Goal: Use online tool/utility: Utilize a website feature to perform a specific function

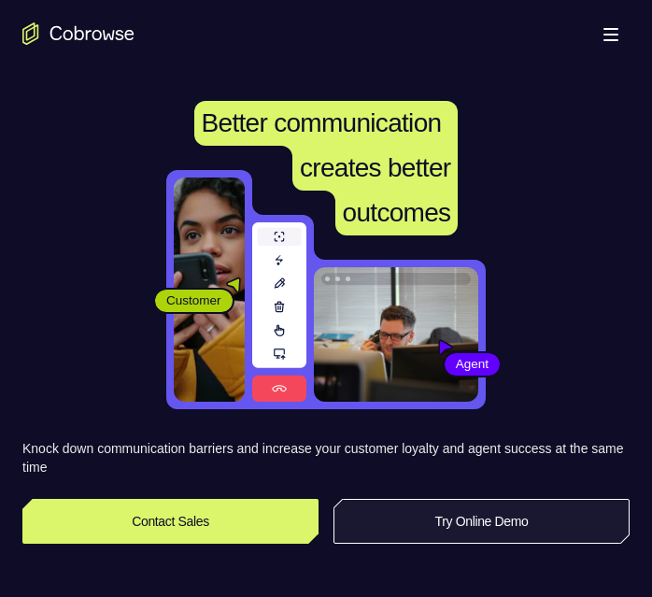
click at [509, 515] on link "Try Online Demo" at bounding box center [481, 521] width 296 height 45
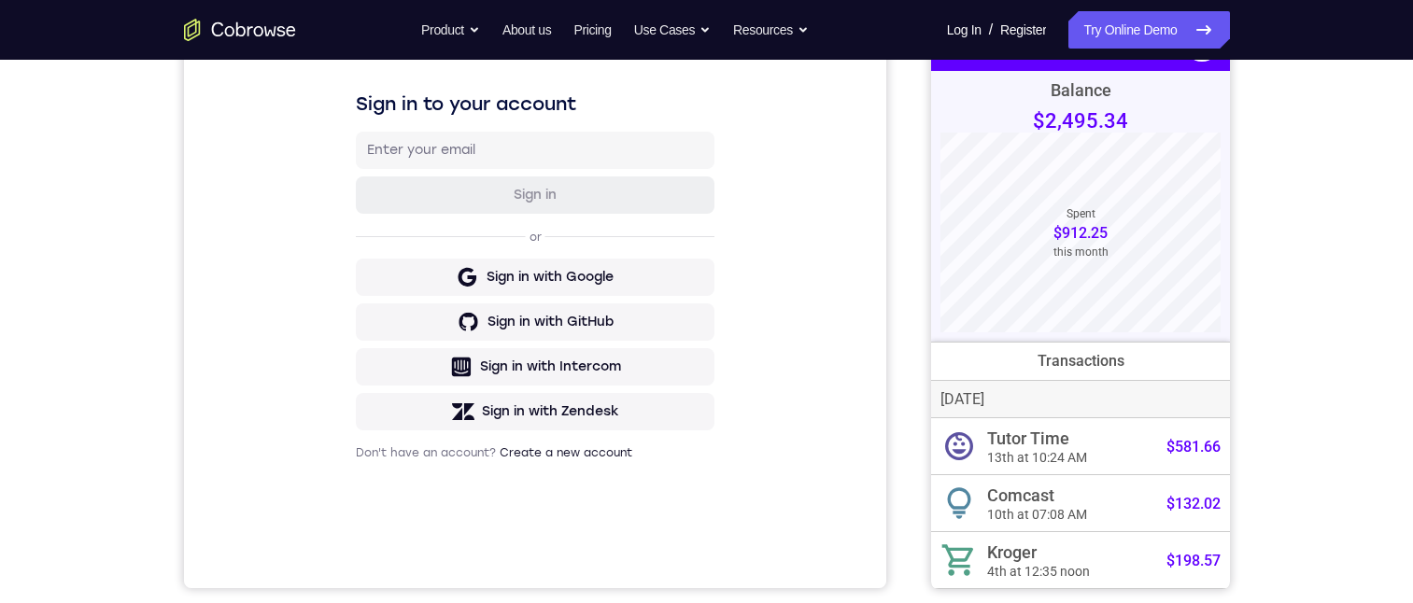
scroll to position [187, 0]
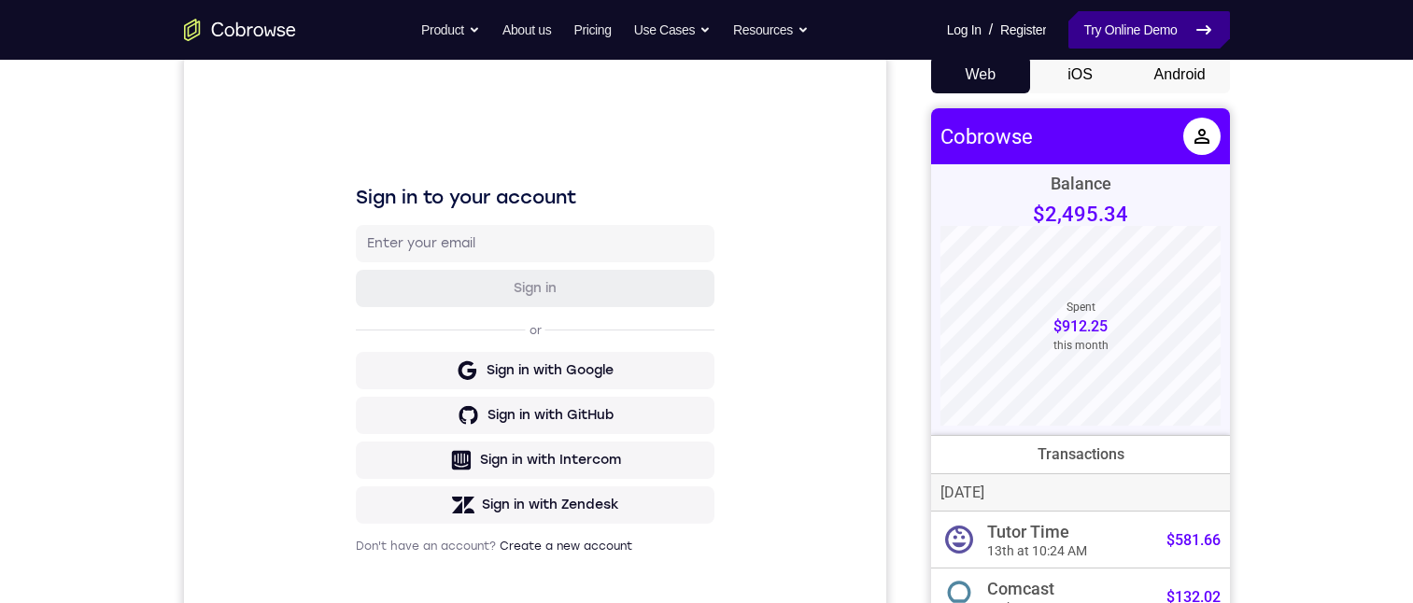
click at [651, 29] on link "Try Online Demo" at bounding box center [1149, 29] width 161 height 37
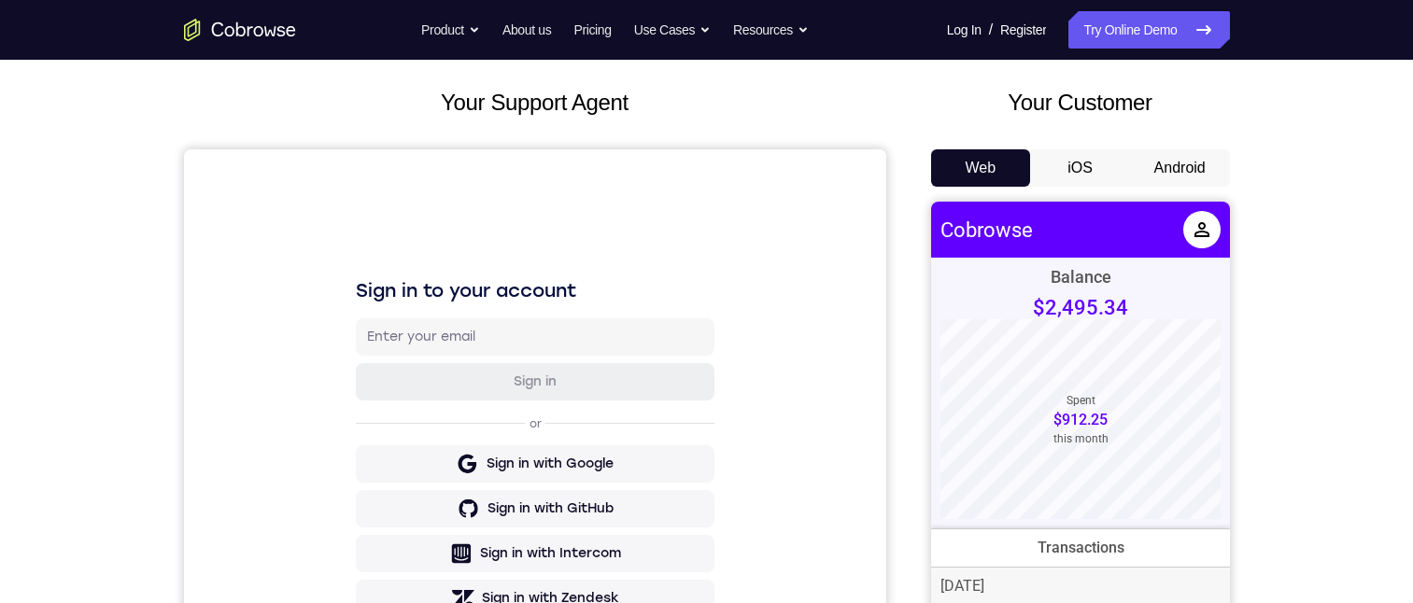
scroll to position [187, 0]
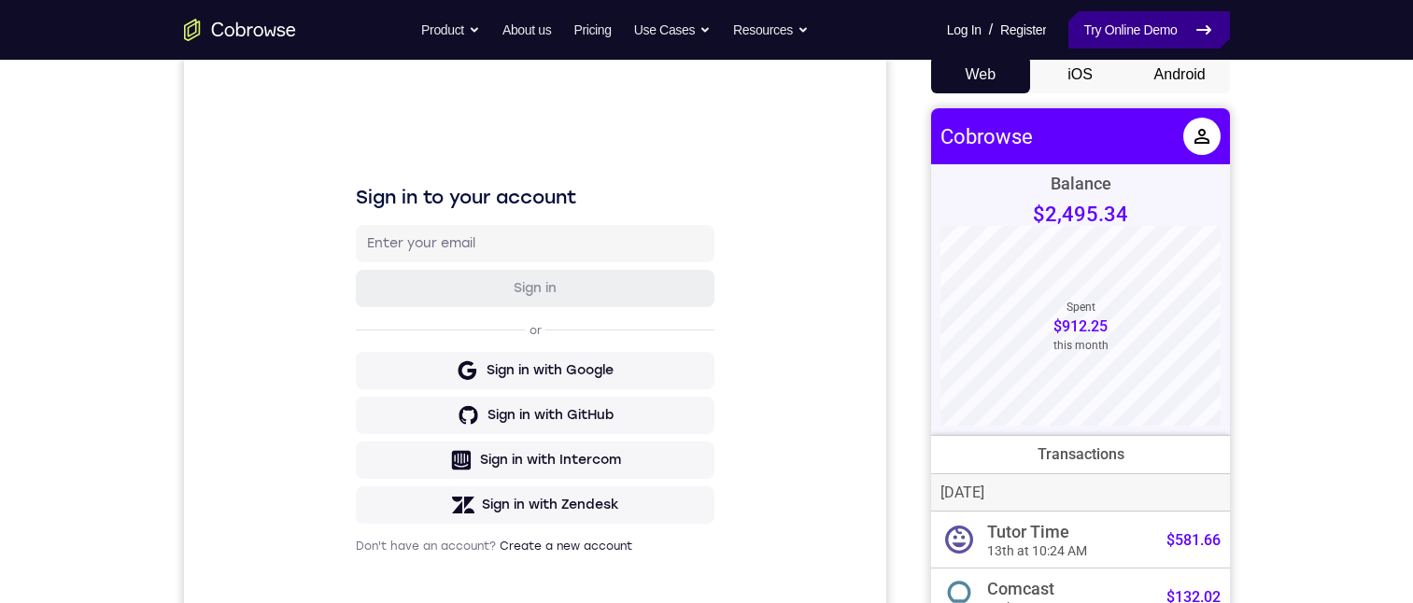
click at [1161, 28] on link "Try Online Demo" at bounding box center [1149, 29] width 161 height 37
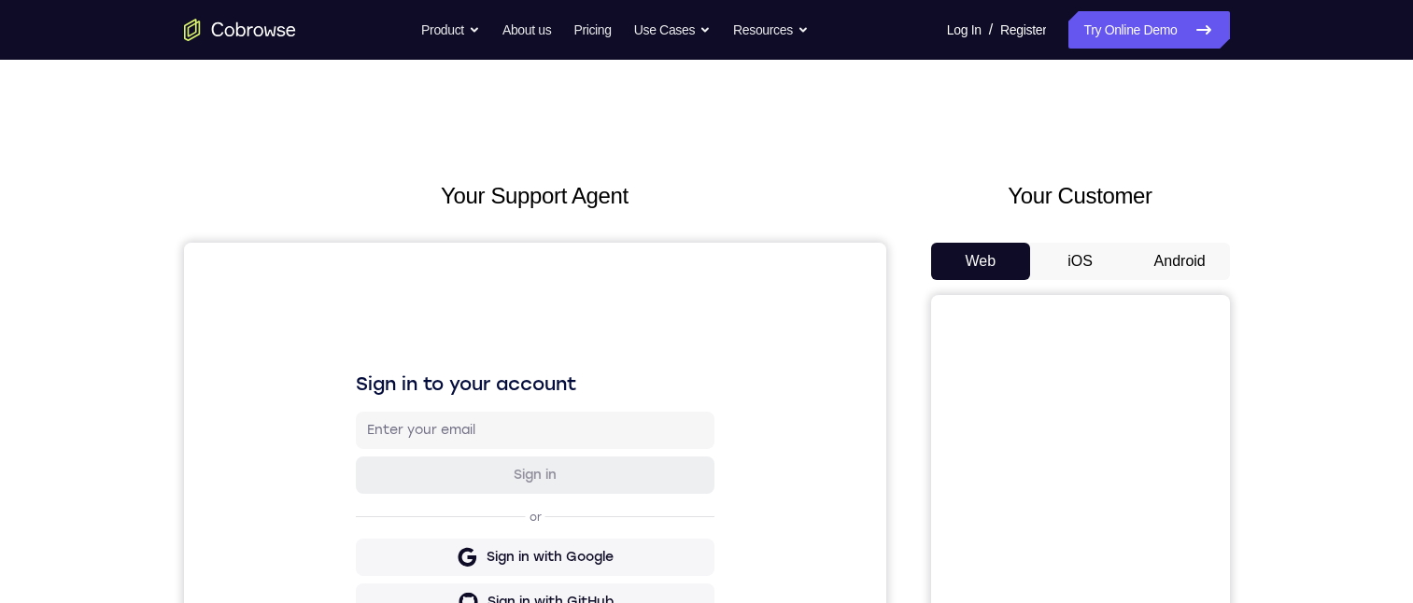
scroll to position [93, 0]
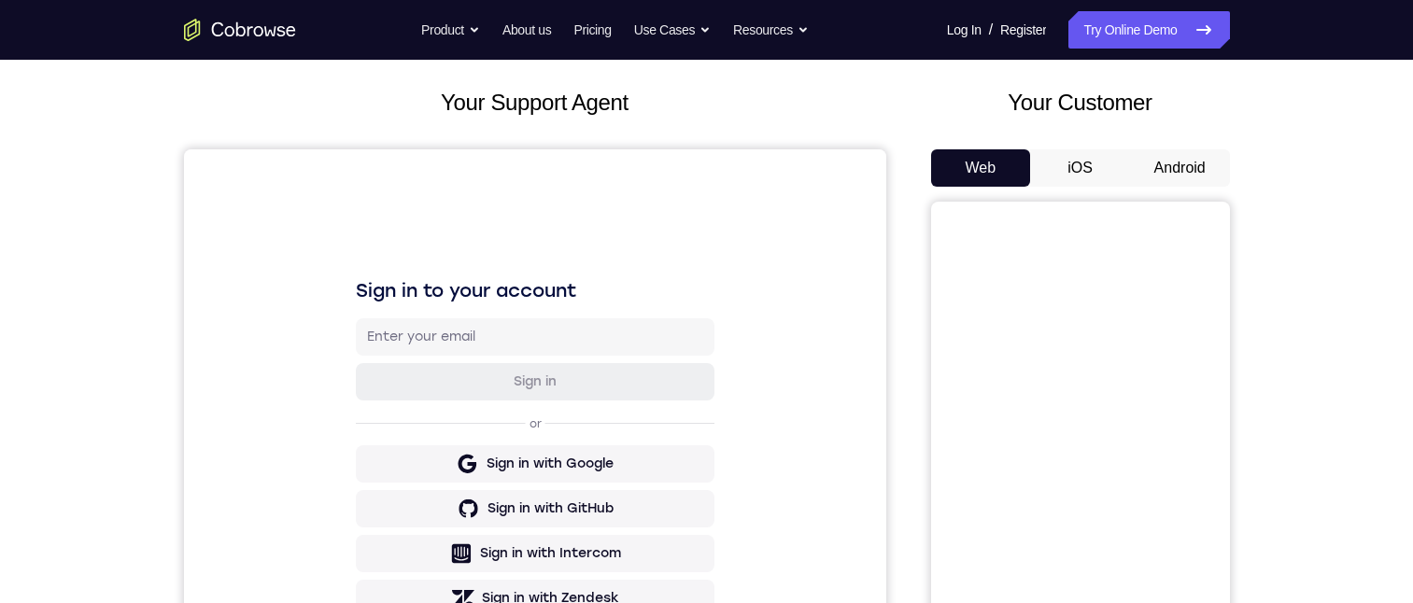
click at [1173, 163] on button "Android" at bounding box center [1180, 167] width 100 height 37
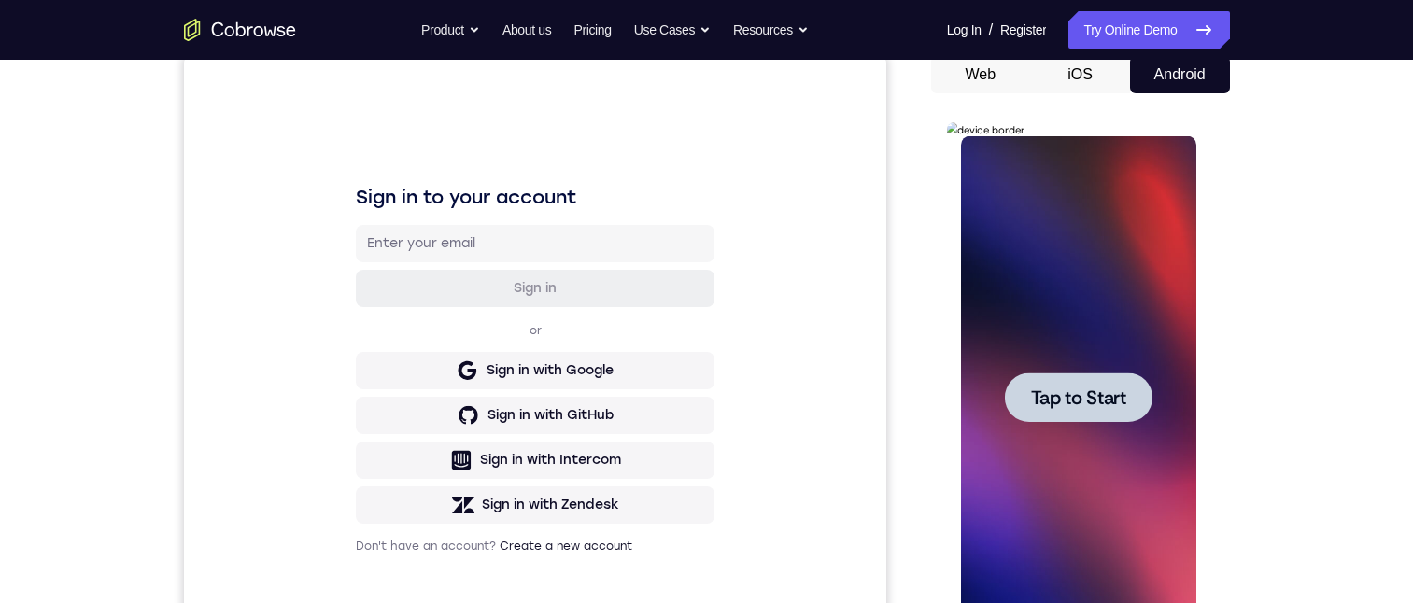
scroll to position [0, 0]
click at [1111, 404] on span "Tap to Start" at bounding box center [1078, 398] width 95 height 19
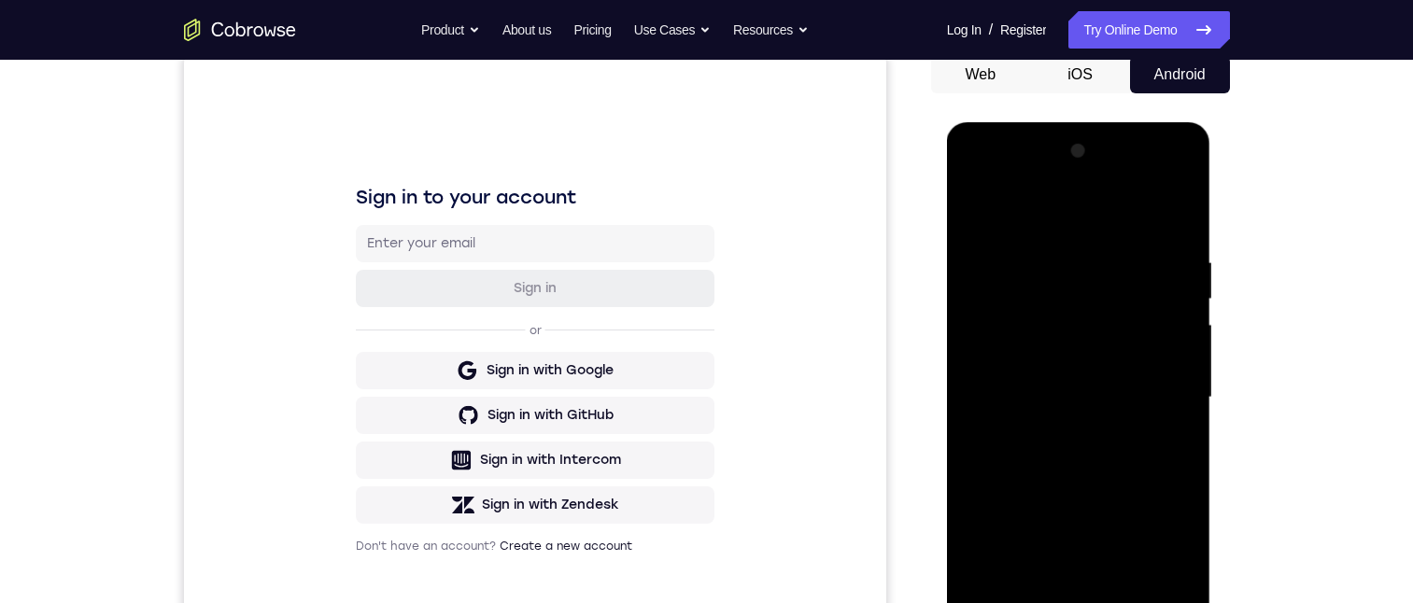
scroll to position [280, 0]
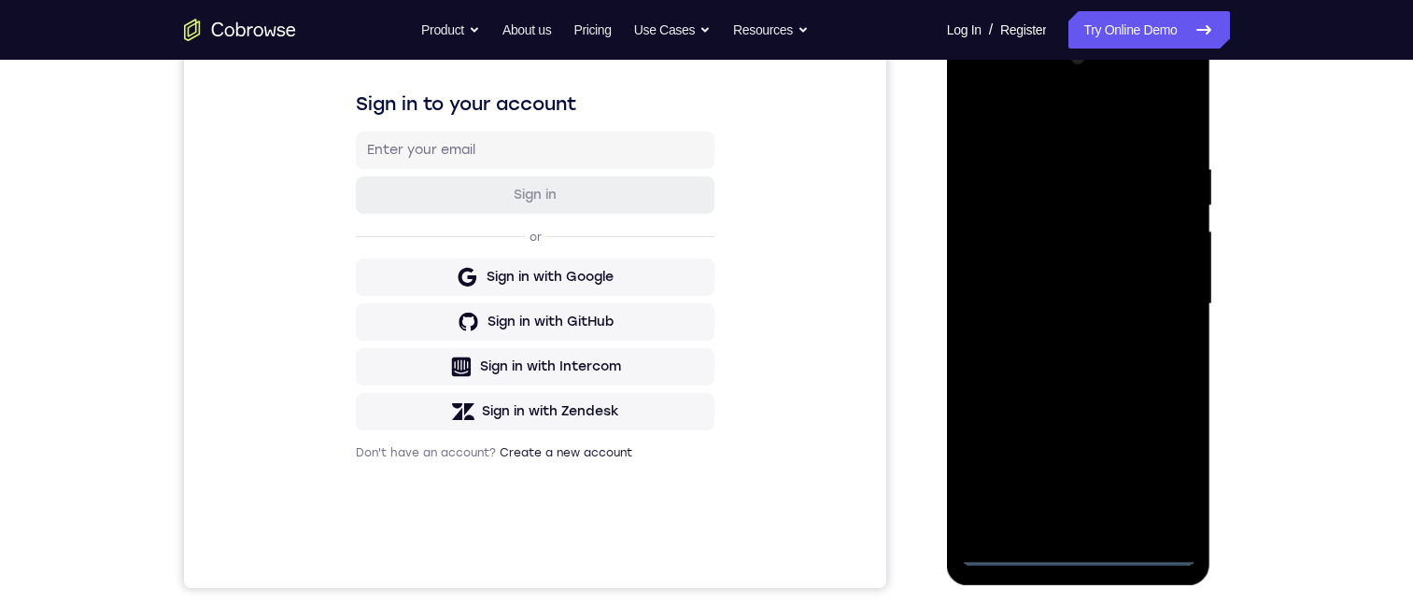
click at [1076, 552] on div at bounding box center [1078, 304] width 235 height 523
click at [1160, 467] on div at bounding box center [1078, 304] width 235 height 523
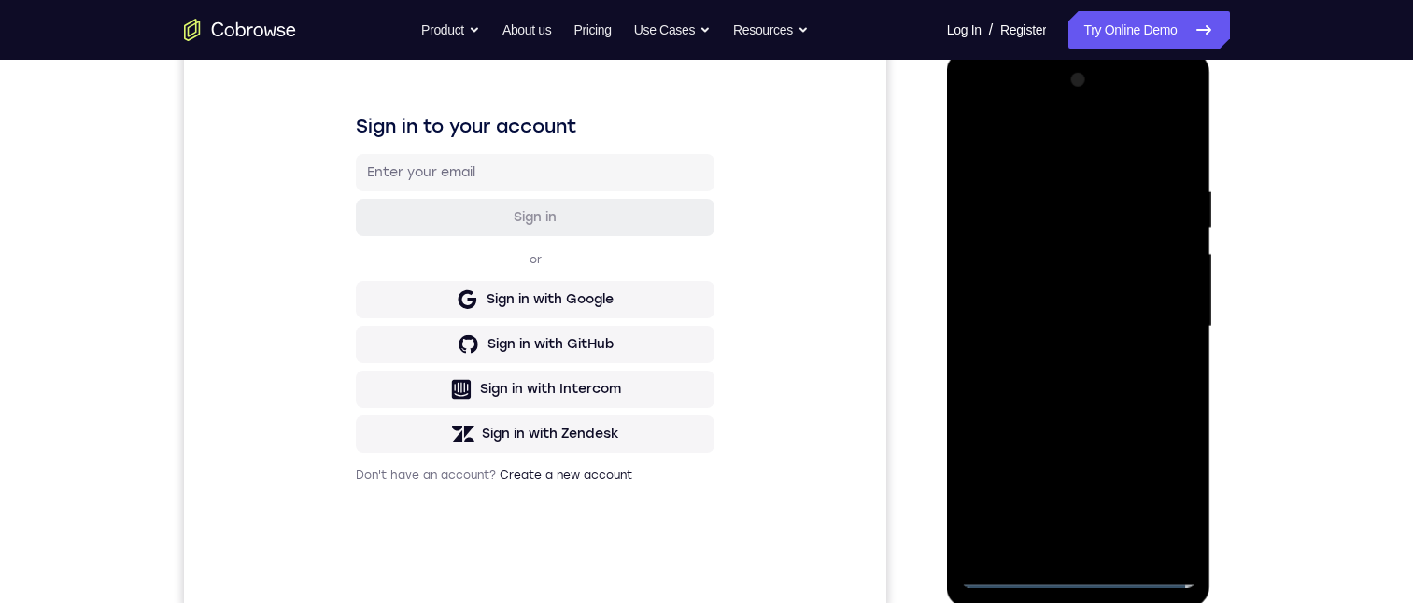
click at [1069, 112] on div at bounding box center [1078, 326] width 235 height 523
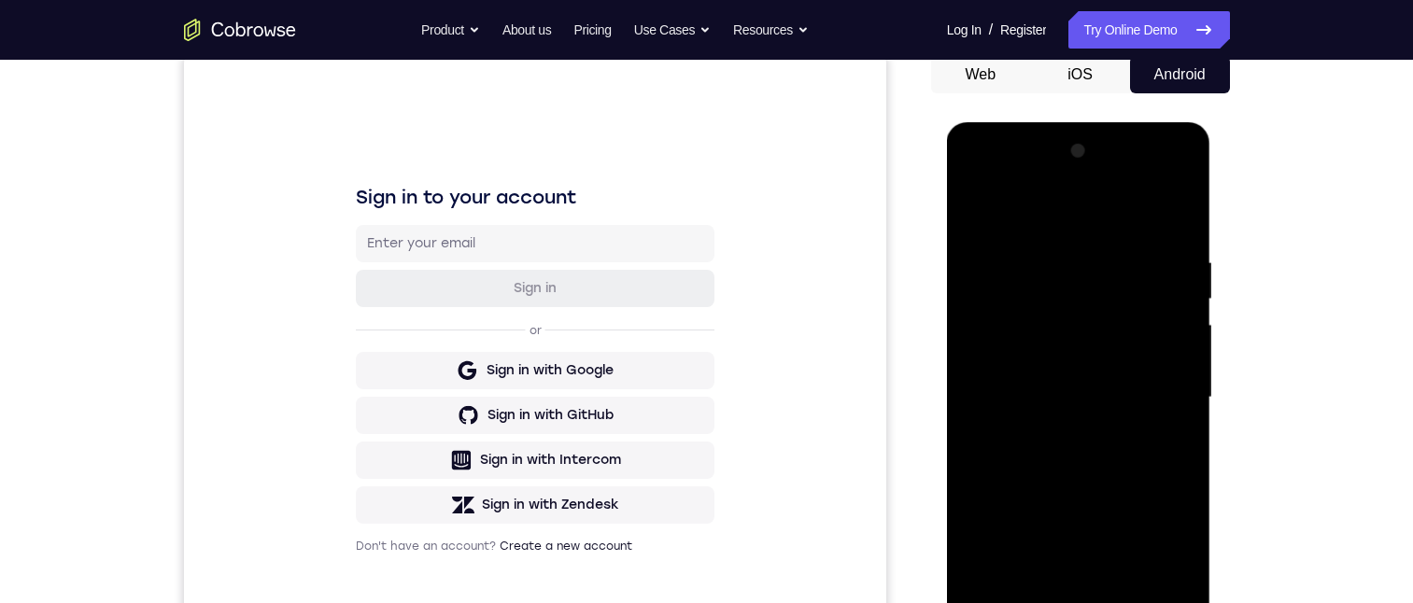
click at [1067, 178] on div at bounding box center [1078, 397] width 235 height 523
click at [1051, 212] on div at bounding box center [1078, 397] width 235 height 523
click at [1088, 297] on div at bounding box center [1078, 397] width 235 height 523
click at [1158, 276] on div at bounding box center [1078, 397] width 235 height 523
click at [1158, 391] on div at bounding box center [1078, 397] width 235 height 523
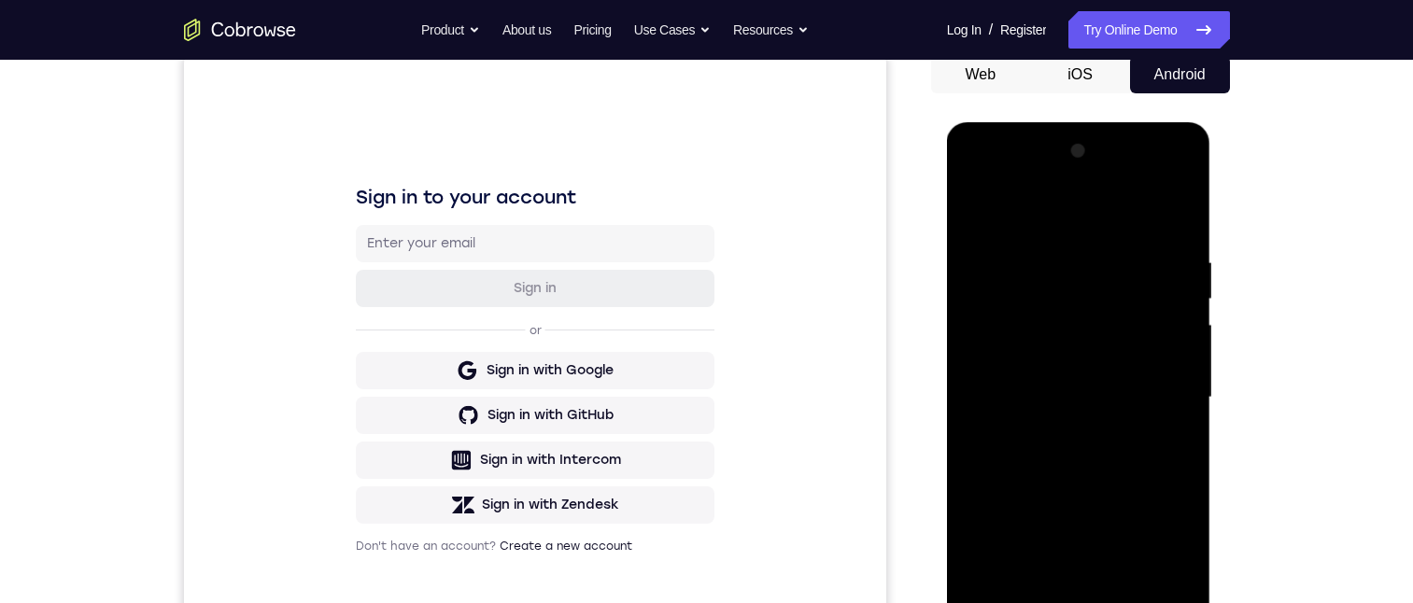
scroll to position [280, 0]
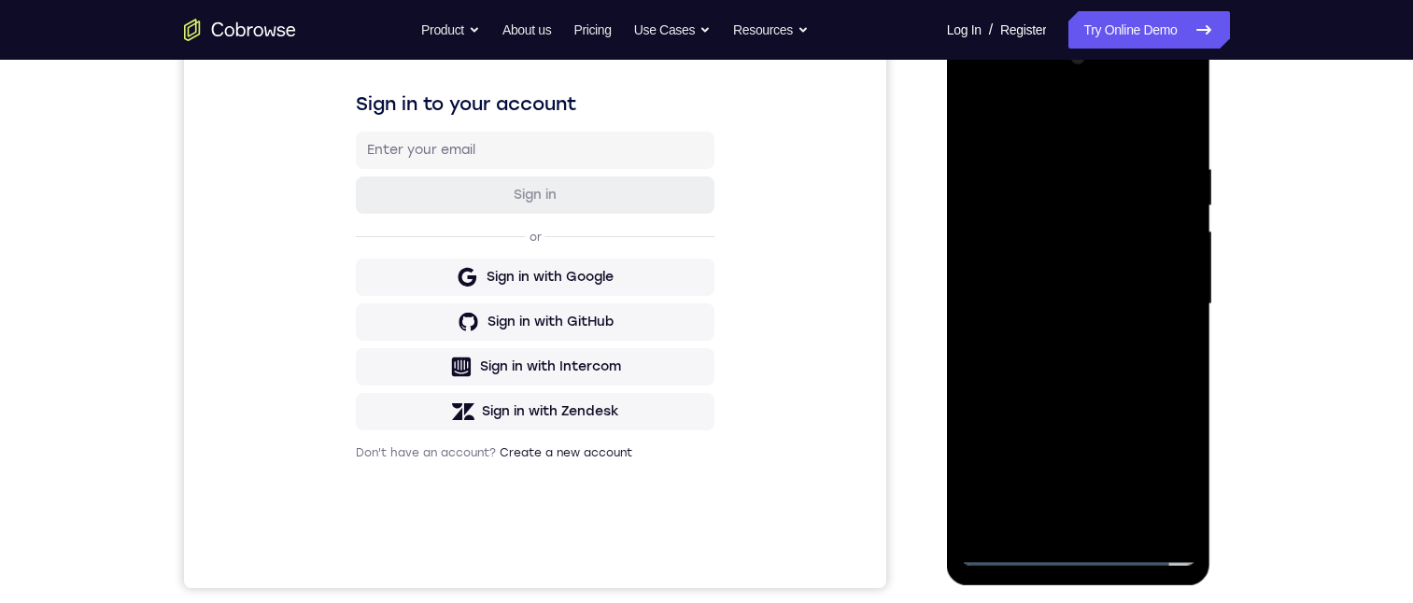
click at [1090, 524] on div at bounding box center [1078, 304] width 235 height 523
click at [1075, 246] on div at bounding box center [1078, 304] width 235 height 523
click at [1009, 557] on div at bounding box center [1078, 304] width 235 height 523
click at [1078, 522] on div at bounding box center [1078, 304] width 235 height 523
click at [1059, 210] on div at bounding box center [1078, 304] width 235 height 523
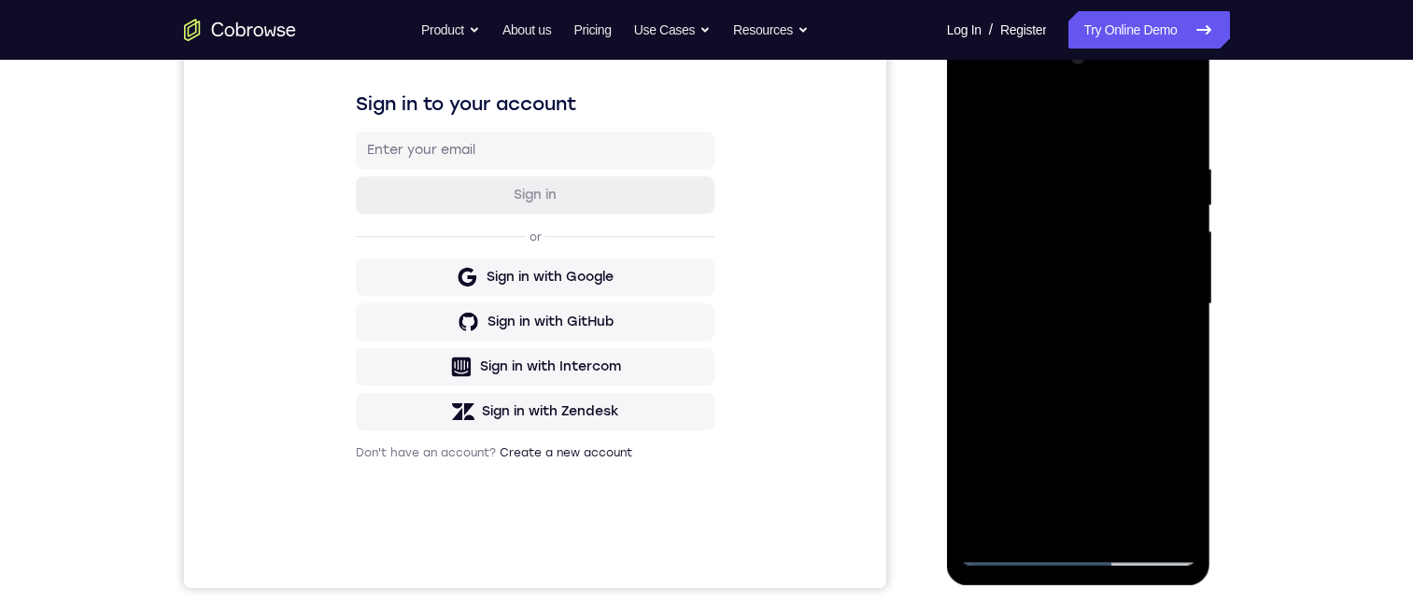
click at [1098, 248] on div at bounding box center [1078, 304] width 235 height 523
click at [1048, 268] on div at bounding box center [1078, 304] width 235 height 523
click at [1067, 276] on div at bounding box center [1078, 304] width 235 height 523
click at [1065, 210] on div at bounding box center [1078, 304] width 235 height 523
click at [1061, 518] on div at bounding box center [1078, 304] width 235 height 523
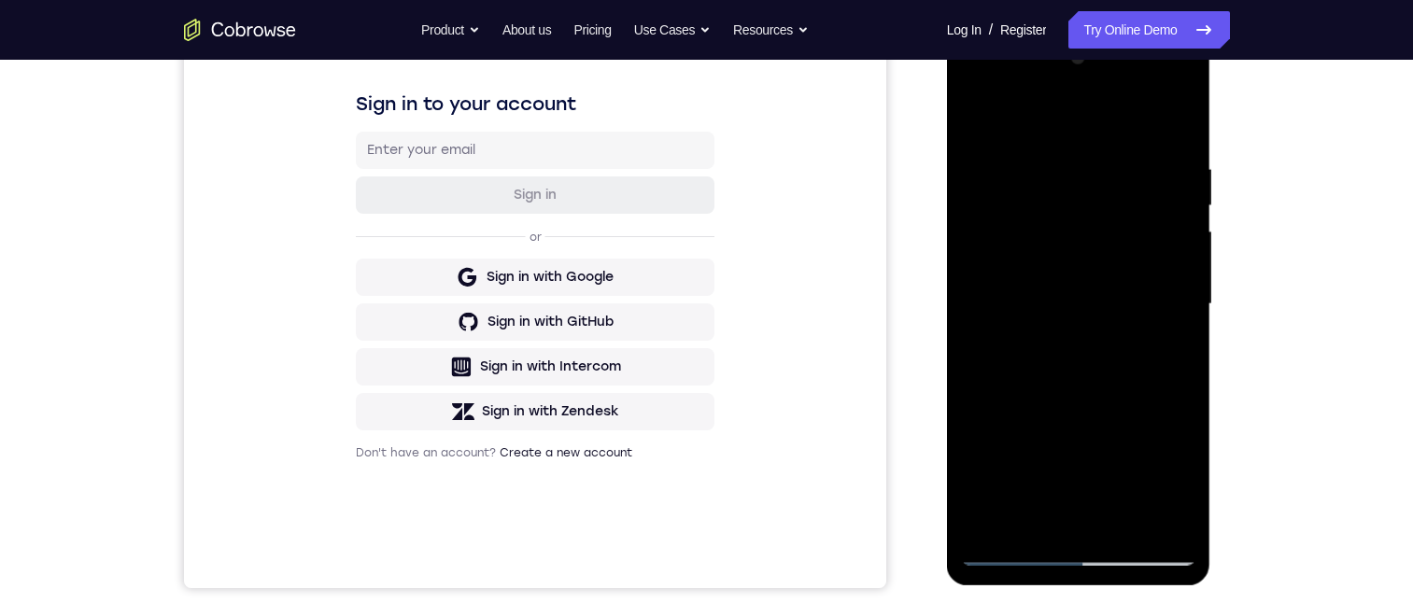
click at [991, 480] on div at bounding box center [1078, 304] width 235 height 523
click at [1166, 485] on div at bounding box center [1078, 304] width 235 height 523
click at [1162, 483] on div at bounding box center [1078, 304] width 235 height 523
click at [1160, 479] on div at bounding box center [1078, 304] width 235 height 523
click at [1159, 477] on div at bounding box center [1078, 304] width 235 height 523
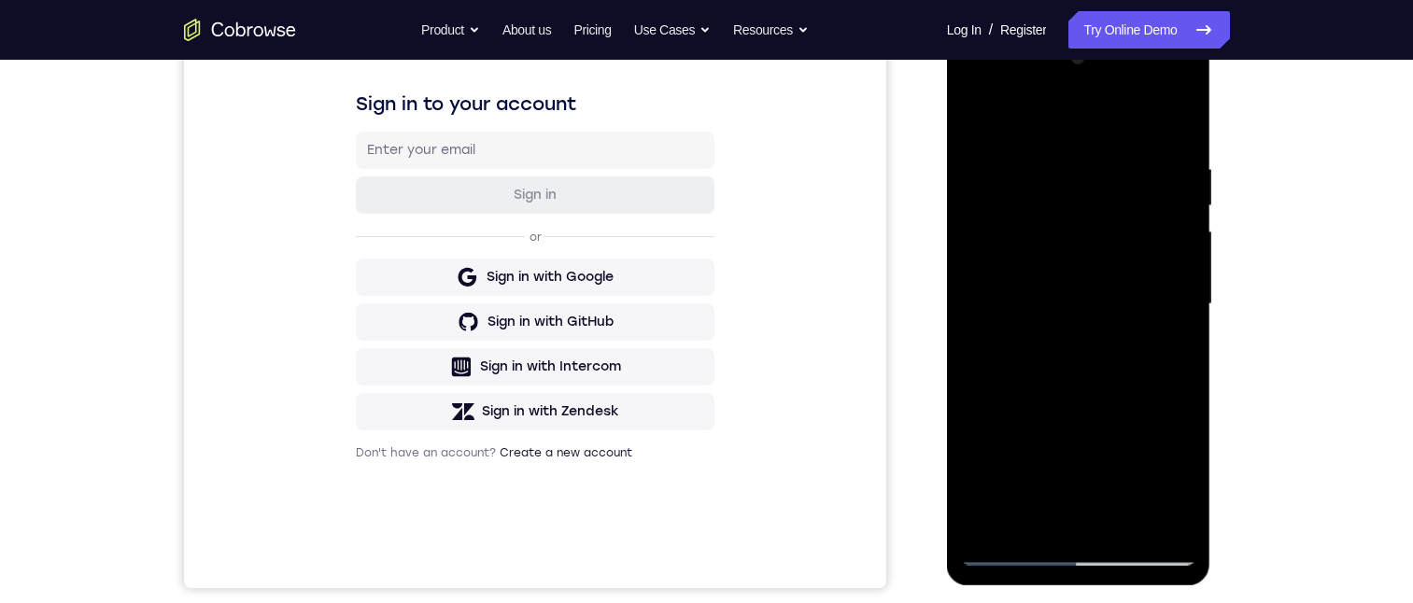
click at [1166, 485] on div at bounding box center [1078, 304] width 235 height 523
click at [1165, 480] on div at bounding box center [1078, 304] width 235 height 523
click at [1166, 480] on div at bounding box center [1078, 304] width 235 height 523
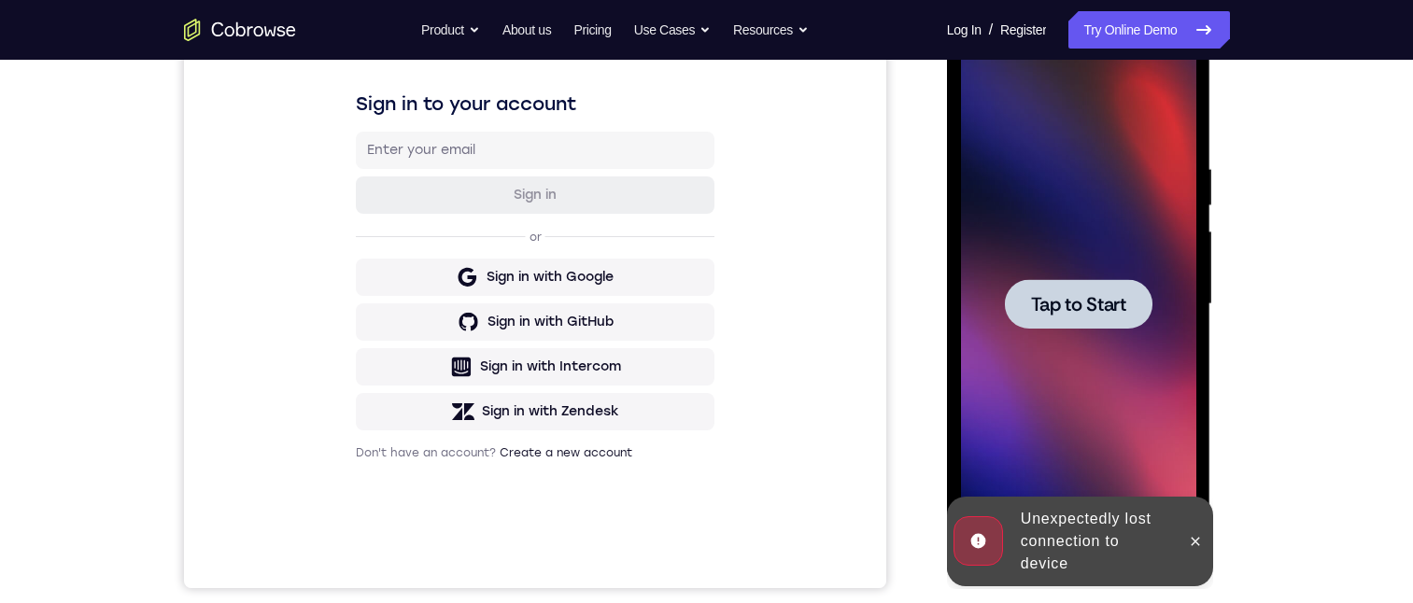
click at [1093, 295] on span "Tap to Start" at bounding box center [1078, 304] width 95 height 19
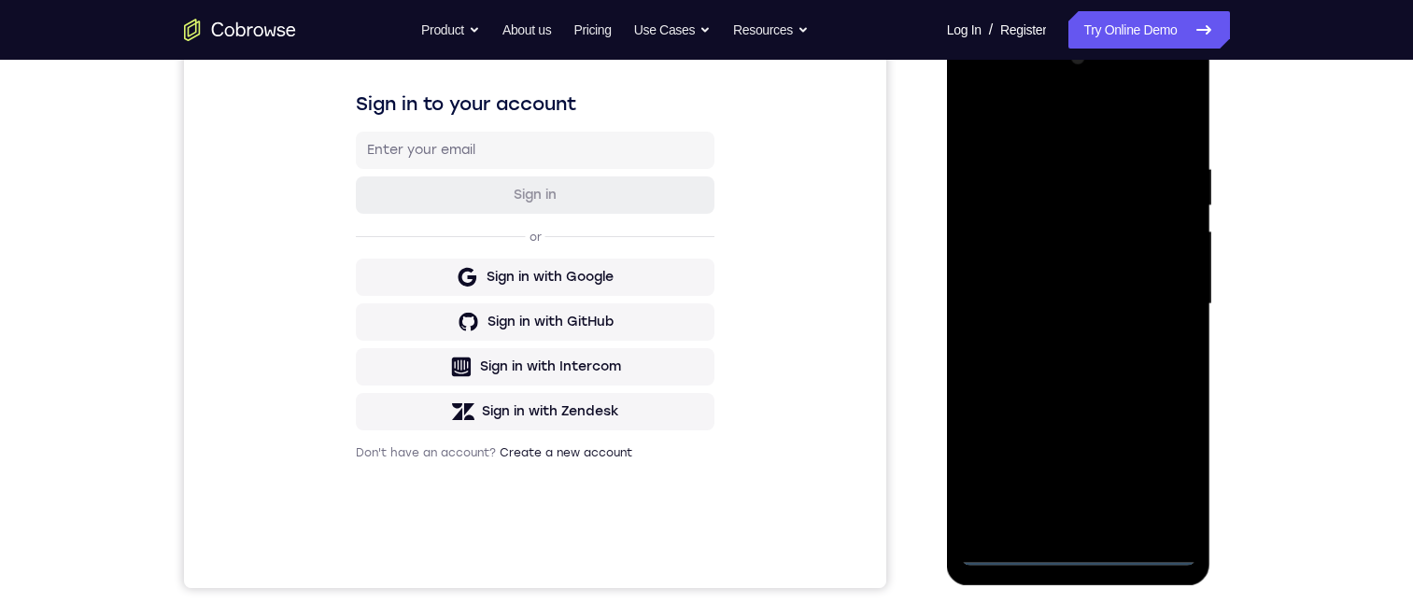
click at [1083, 550] on div at bounding box center [1078, 304] width 235 height 523
click at [1082, 550] on div at bounding box center [1078, 304] width 235 height 523
click at [1170, 471] on div at bounding box center [1078, 304] width 235 height 523
click at [1043, 129] on div at bounding box center [1078, 304] width 235 height 523
click at [1156, 297] on div at bounding box center [1078, 304] width 235 height 523
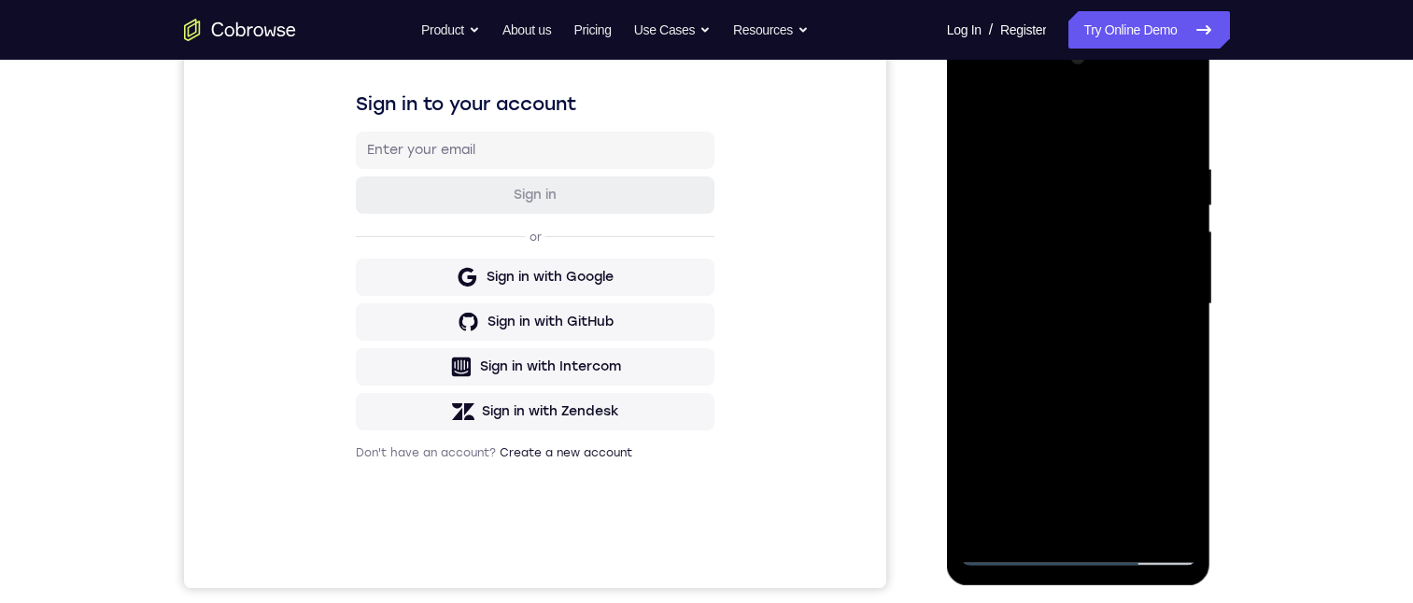
click at [1075, 339] on div at bounding box center [1078, 304] width 235 height 523
click at [1075, 289] on div at bounding box center [1078, 304] width 235 height 523
click at [1096, 225] on div at bounding box center [1078, 304] width 235 height 523
click at [1091, 264] on div at bounding box center [1078, 304] width 235 height 523
click at [1121, 304] on div at bounding box center [1078, 304] width 235 height 523
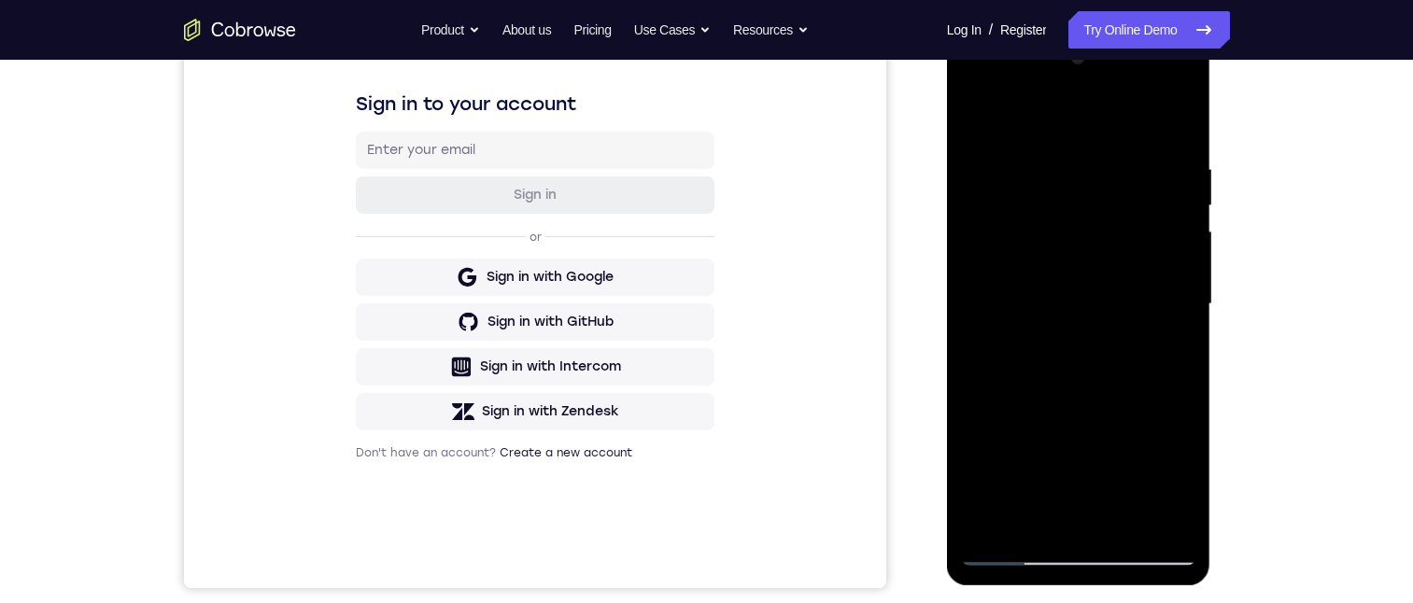
click at [1127, 351] on div at bounding box center [1078, 304] width 235 height 523
click at [1169, 325] on div at bounding box center [1078, 304] width 235 height 523
click at [1144, 308] on div at bounding box center [1078, 304] width 235 height 523
click at [1097, 357] on div at bounding box center [1078, 304] width 235 height 523
click at [1063, 333] on div at bounding box center [1078, 304] width 235 height 523
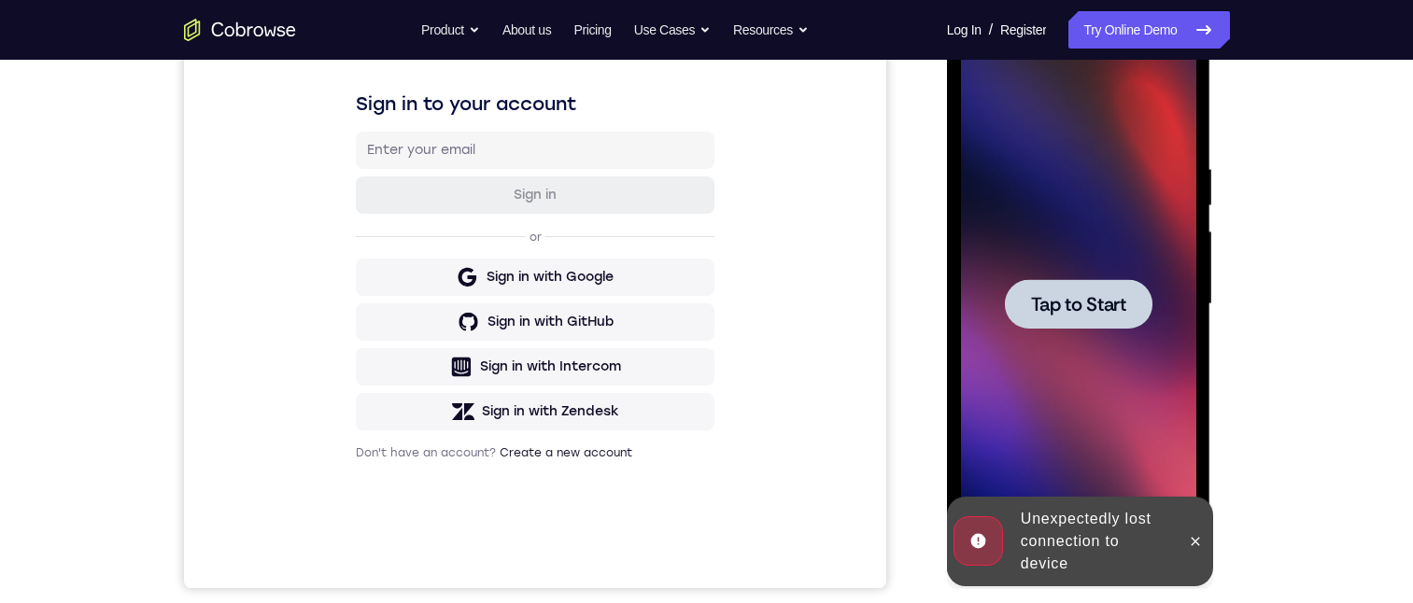
click at [1066, 319] on div at bounding box center [1079, 304] width 148 height 50
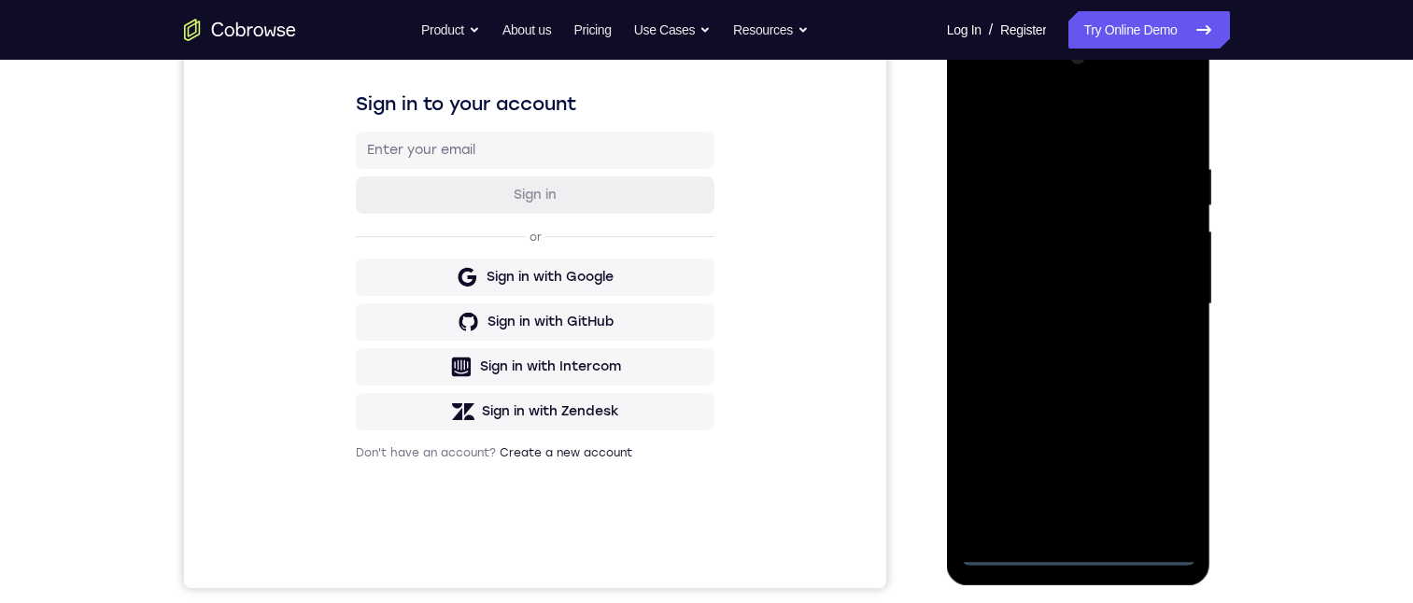
click at [1078, 548] on div at bounding box center [1078, 304] width 235 height 523
click at [1155, 473] on div at bounding box center [1078, 304] width 235 height 523
click at [1057, 112] on div at bounding box center [1078, 304] width 235 height 523
click at [1156, 296] on div at bounding box center [1078, 304] width 235 height 523
click at [1086, 339] on div at bounding box center [1078, 304] width 235 height 523
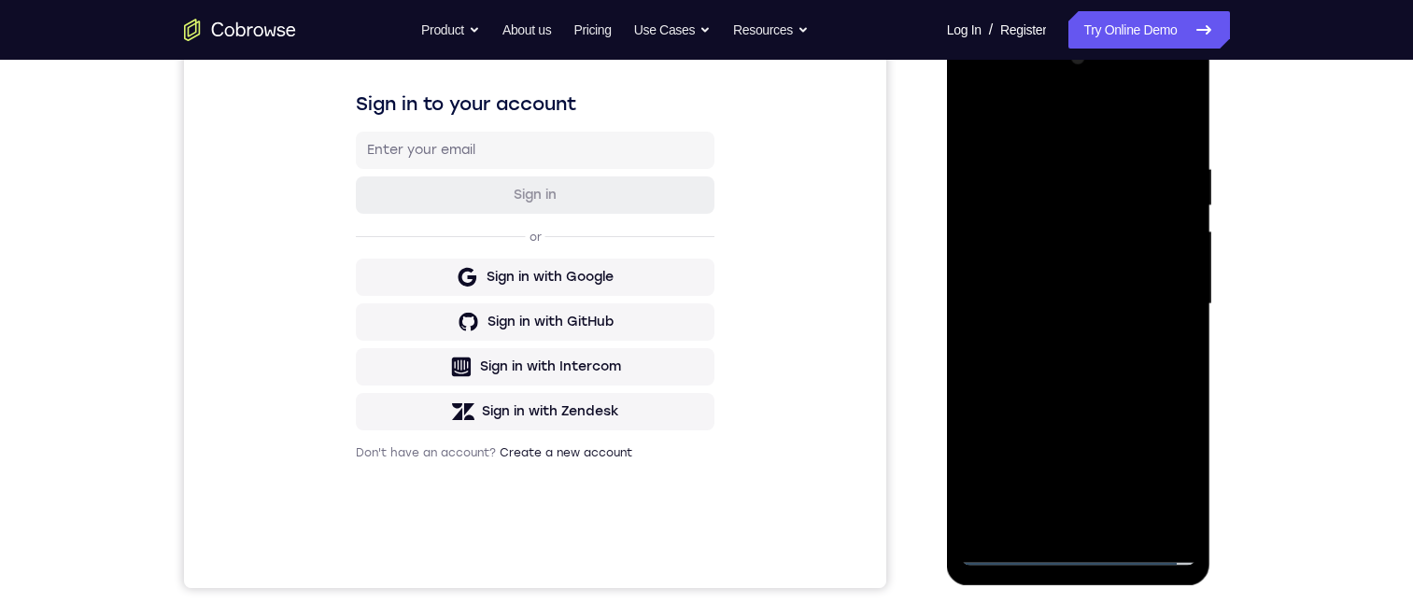
click at [974, 85] on div at bounding box center [1078, 304] width 235 height 523
click at [1050, 201] on div at bounding box center [1078, 304] width 235 height 523
click at [1081, 391] on div at bounding box center [1078, 304] width 235 height 523
click at [1174, 446] on div at bounding box center [1078, 304] width 235 height 523
click at [1161, 415] on div at bounding box center [1078, 304] width 235 height 523
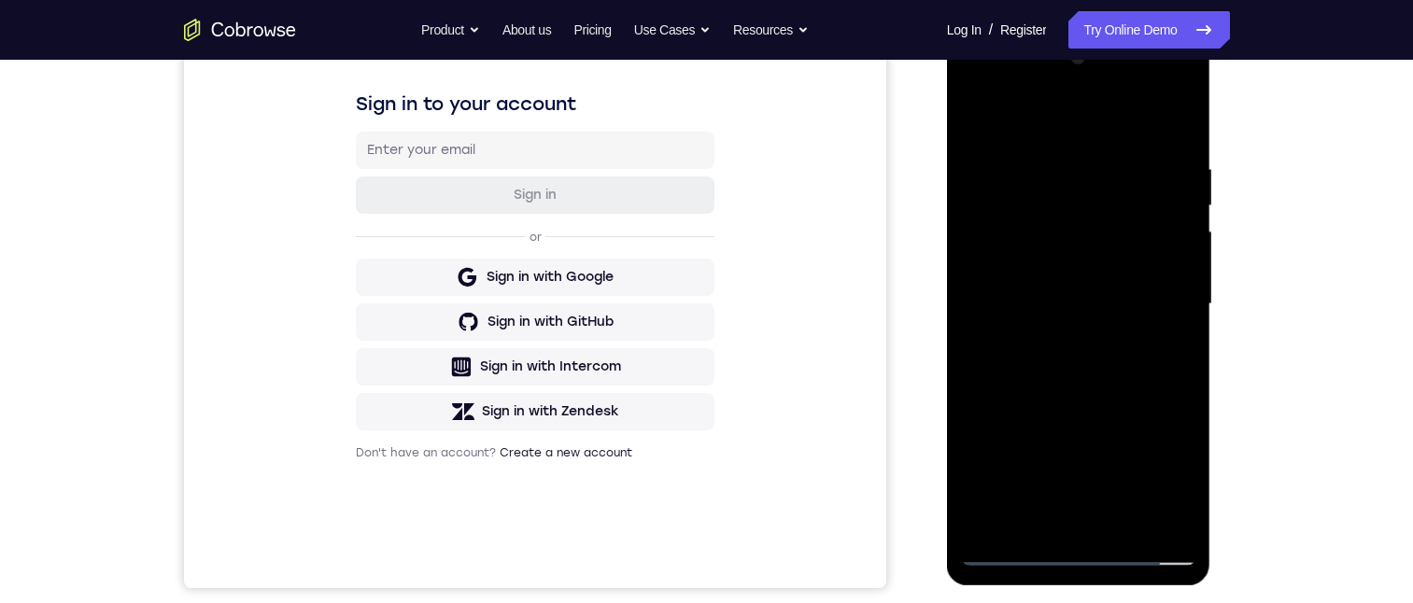
click at [1023, 152] on div at bounding box center [1078, 304] width 235 height 523
click at [991, 235] on div at bounding box center [1078, 304] width 235 height 523
click at [1096, 515] on div at bounding box center [1078, 304] width 235 height 523
click at [1087, 511] on div at bounding box center [1078, 304] width 235 height 523
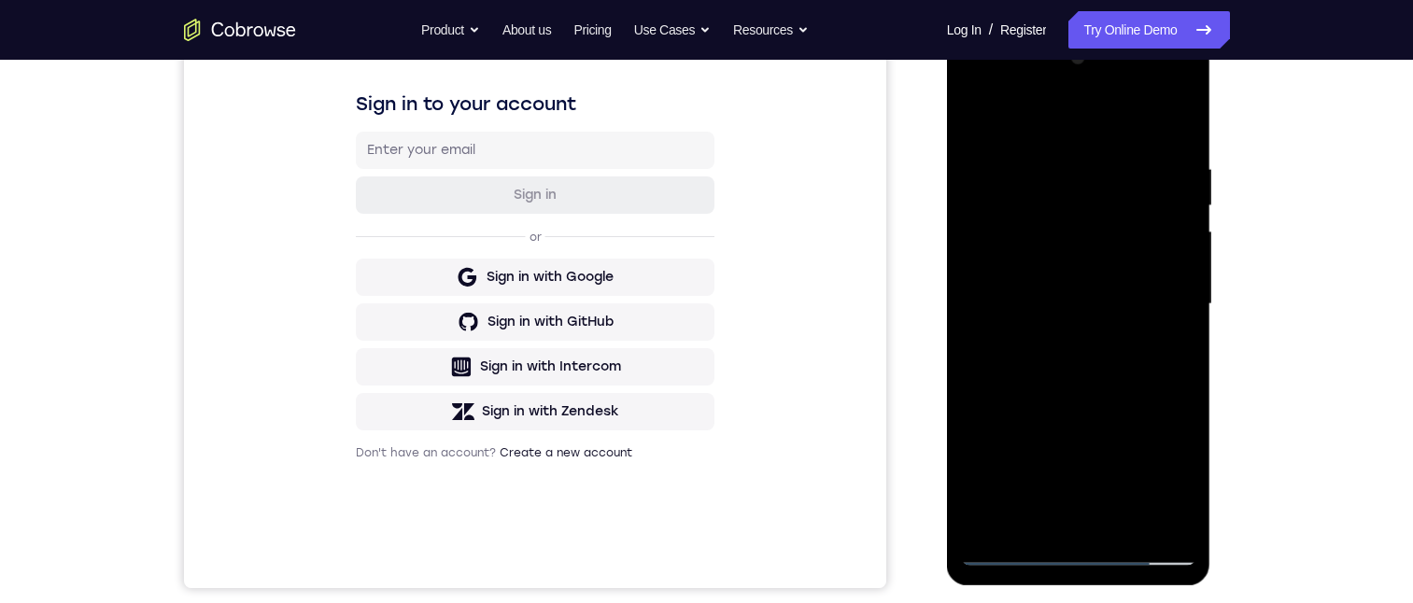
click at [1087, 511] on div at bounding box center [1078, 304] width 235 height 523
click at [1045, 512] on div at bounding box center [1078, 304] width 235 height 523
click at [1003, 555] on div at bounding box center [1078, 304] width 235 height 523
drag, startPoint x: 1004, startPoint y: 553, endPoint x: 1645, endPoint y: 467, distance: 646.6
click at [1004, 553] on div at bounding box center [1078, 304] width 235 height 523
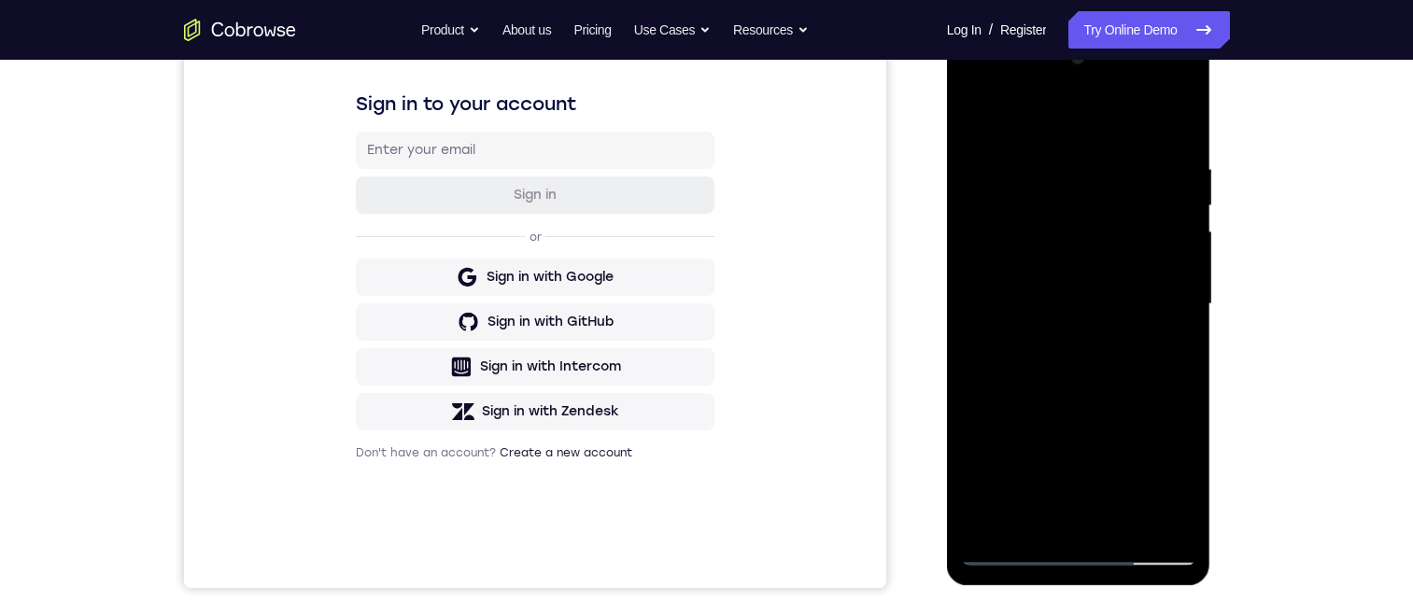
click at [997, 247] on div at bounding box center [1078, 304] width 235 height 523
click at [1087, 339] on div at bounding box center [1078, 304] width 235 height 523
click at [1015, 555] on div at bounding box center [1078, 304] width 235 height 523
click at [1055, 339] on div at bounding box center [1078, 304] width 235 height 523
click at [1057, 287] on div at bounding box center [1078, 304] width 235 height 523
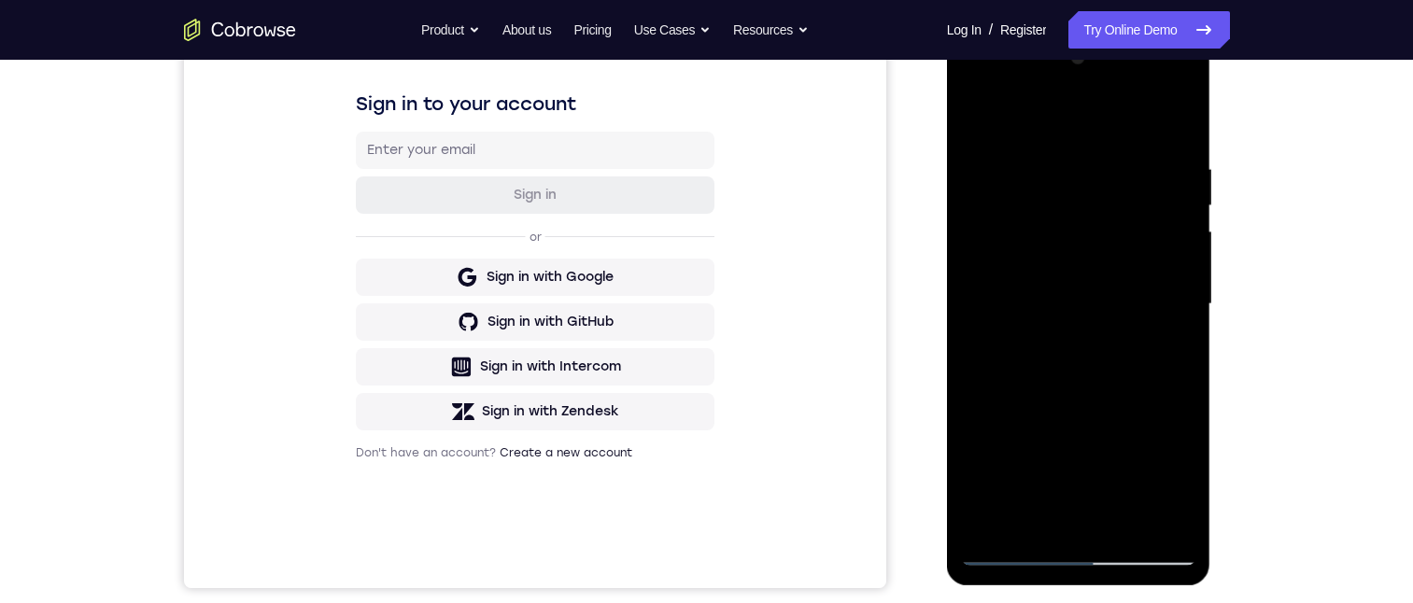
click at [1050, 264] on div at bounding box center [1078, 304] width 235 height 523
click at [1063, 302] on div at bounding box center [1078, 304] width 235 height 523
click at [1091, 362] on div at bounding box center [1078, 304] width 235 height 523
click at [1173, 328] on div at bounding box center [1078, 304] width 235 height 523
click at [1138, 302] on div at bounding box center [1078, 304] width 235 height 523
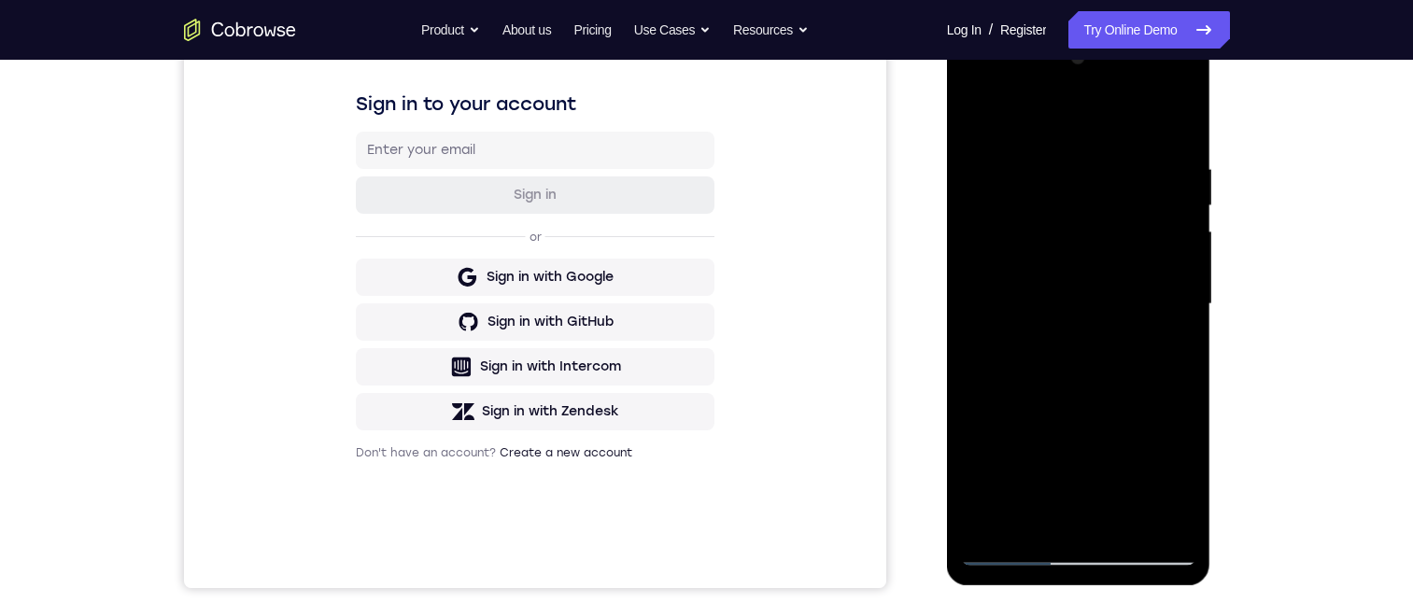
click at [1106, 359] on div at bounding box center [1078, 304] width 235 height 523
click at [1018, 333] on div at bounding box center [1078, 304] width 235 height 523
click at [1057, 298] on div at bounding box center [1078, 304] width 235 height 523
click at [1043, 353] on div at bounding box center [1078, 304] width 235 height 523
click at [1072, 331] on div at bounding box center [1078, 304] width 235 height 523
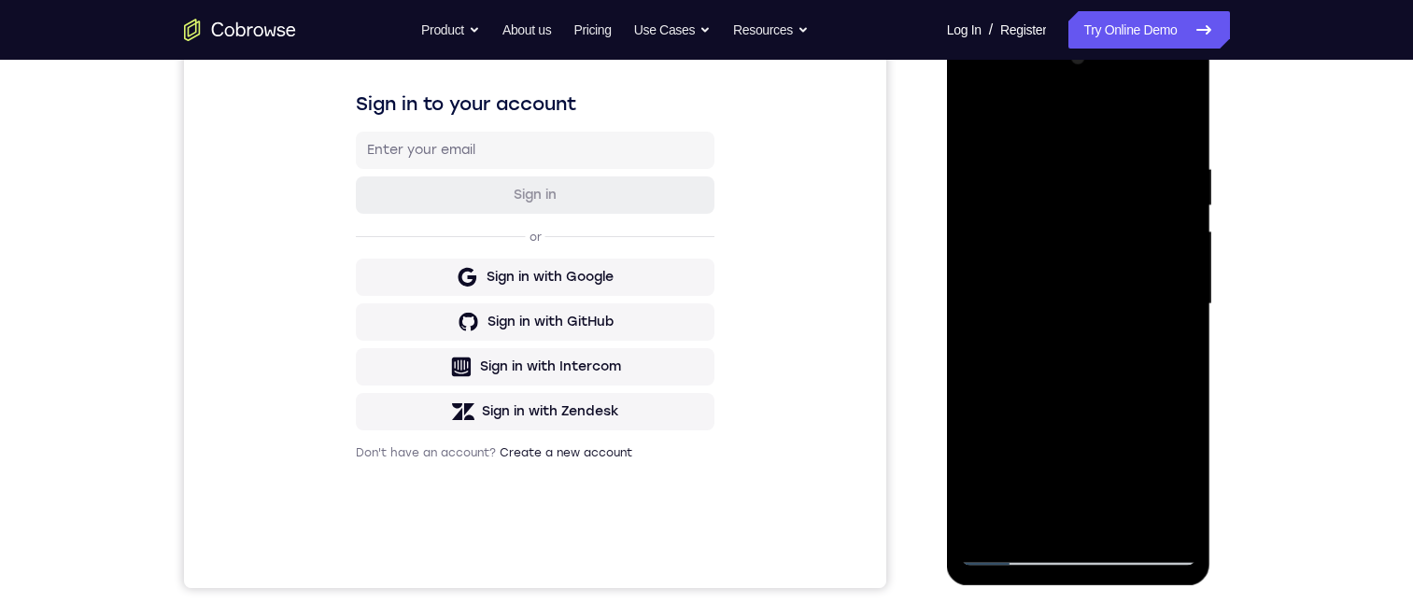
click at [1071, 307] on div at bounding box center [1078, 304] width 235 height 523
click at [1104, 364] on div at bounding box center [1078, 304] width 235 height 523
click at [991, 333] on div at bounding box center [1078, 304] width 235 height 523
click at [1070, 302] on div at bounding box center [1078, 304] width 235 height 523
click at [1084, 356] on div at bounding box center [1078, 304] width 235 height 523
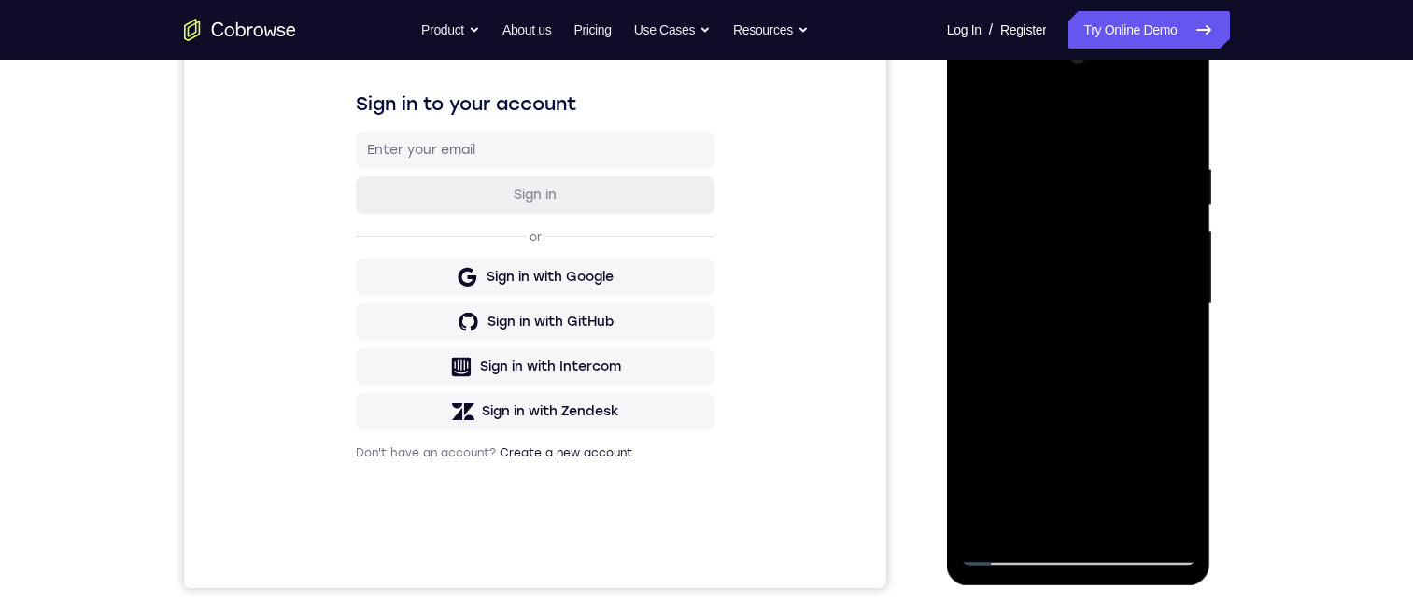
click at [1084, 332] on div at bounding box center [1078, 304] width 235 height 523
click at [1086, 305] on div at bounding box center [1078, 304] width 235 height 523
click at [1099, 360] on div at bounding box center [1078, 304] width 235 height 523
click at [1093, 333] on div at bounding box center [1078, 304] width 235 height 523
click at [1098, 305] on div at bounding box center [1078, 304] width 235 height 523
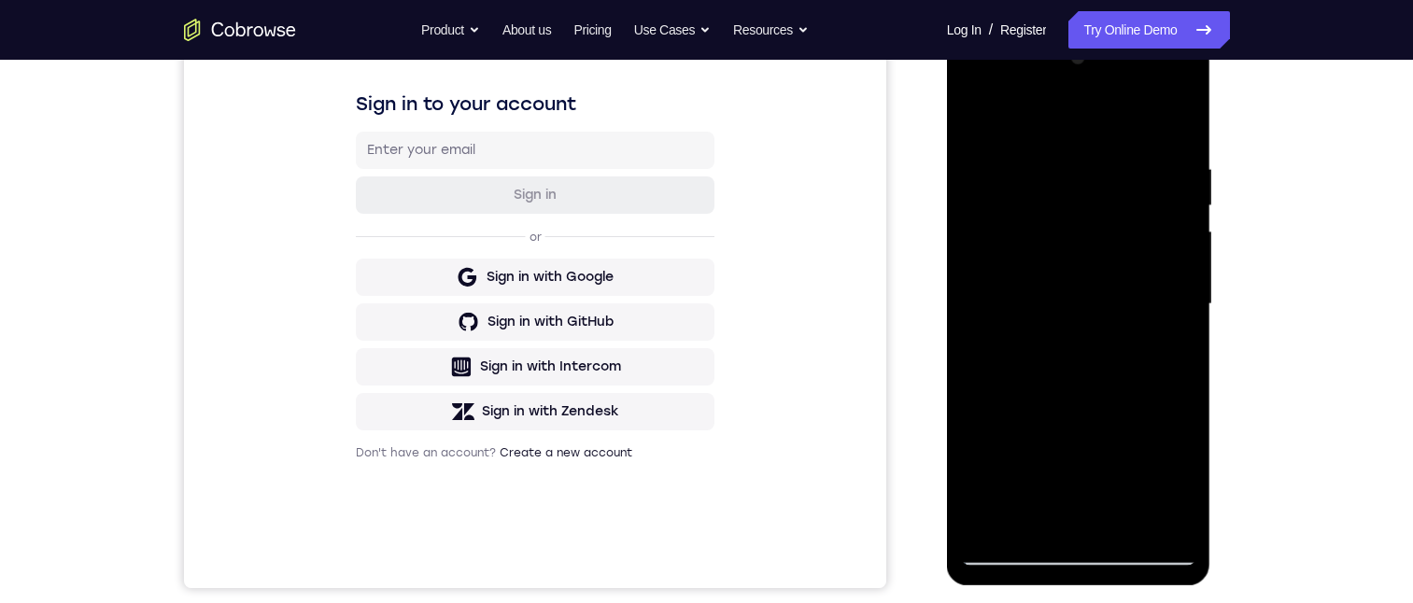
click at [1093, 358] on div at bounding box center [1078, 304] width 235 height 523
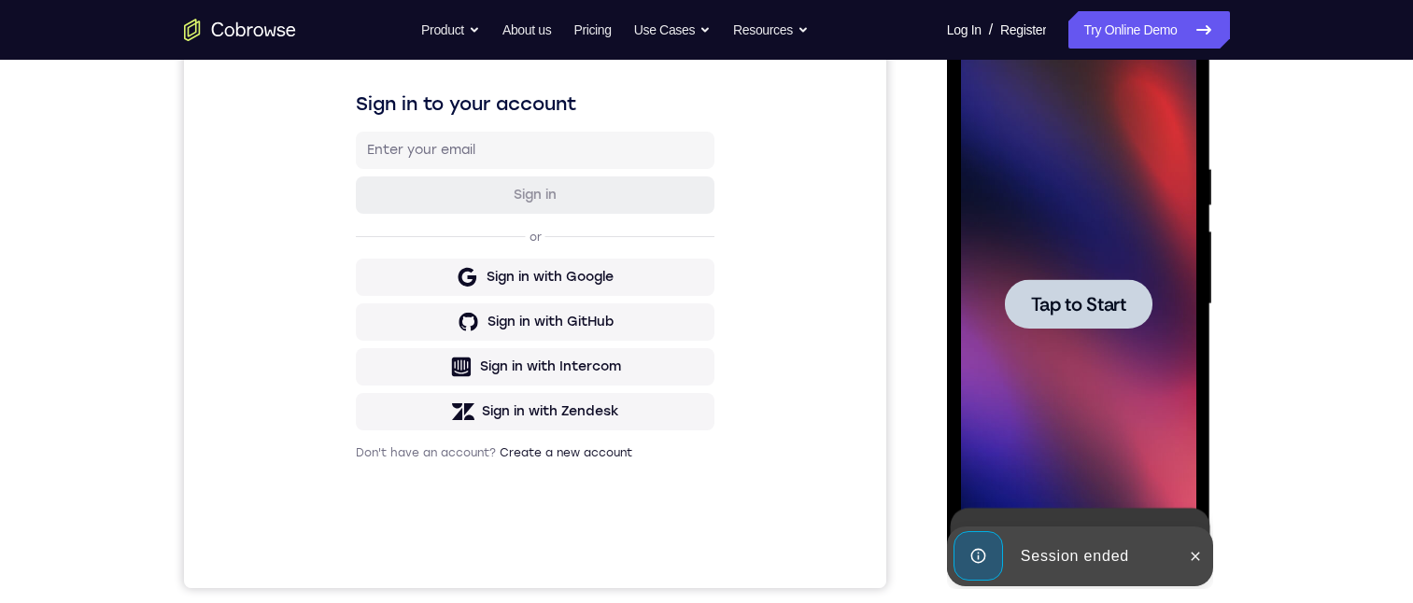
click at [1082, 287] on div at bounding box center [1079, 304] width 148 height 50
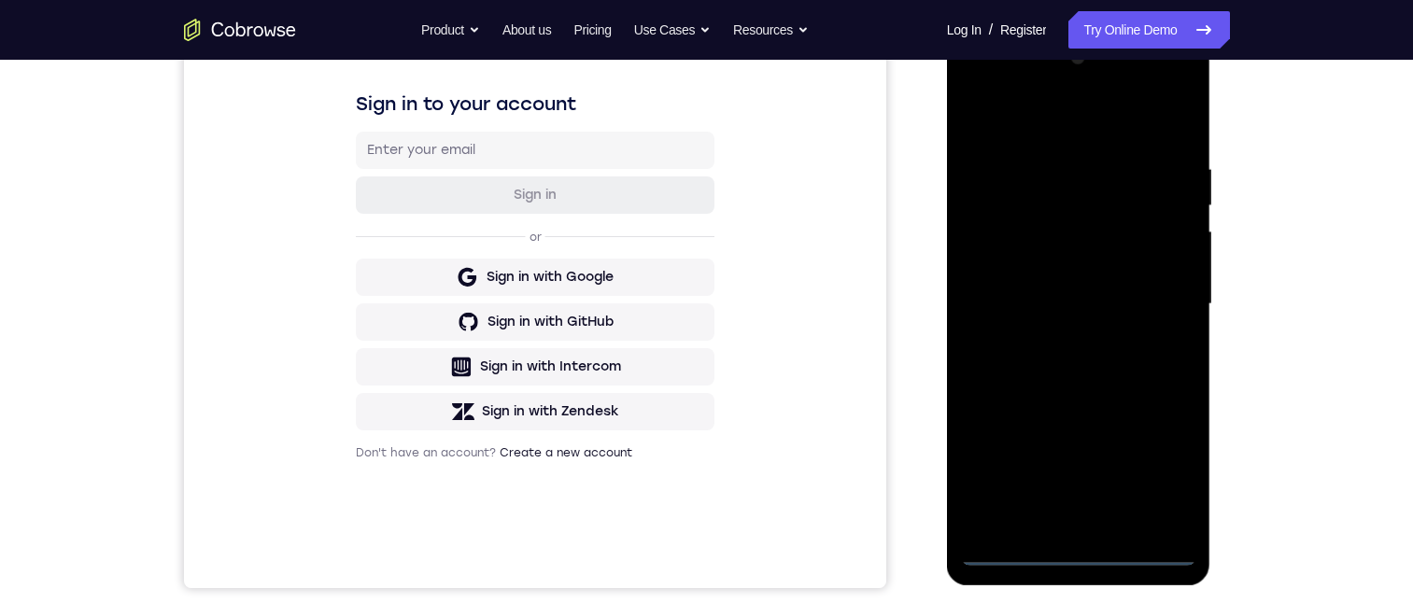
click at [1073, 553] on div at bounding box center [1078, 304] width 235 height 523
click at [1163, 467] on div at bounding box center [1078, 304] width 235 height 523
click at [1043, 125] on div at bounding box center [1078, 304] width 235 height 523
click at [1153, 312] on div at bounding box center [1078, 304] width 235 height 523
click at [1059, 343] on div at bounding box center [1078, 304] width 235 height 523
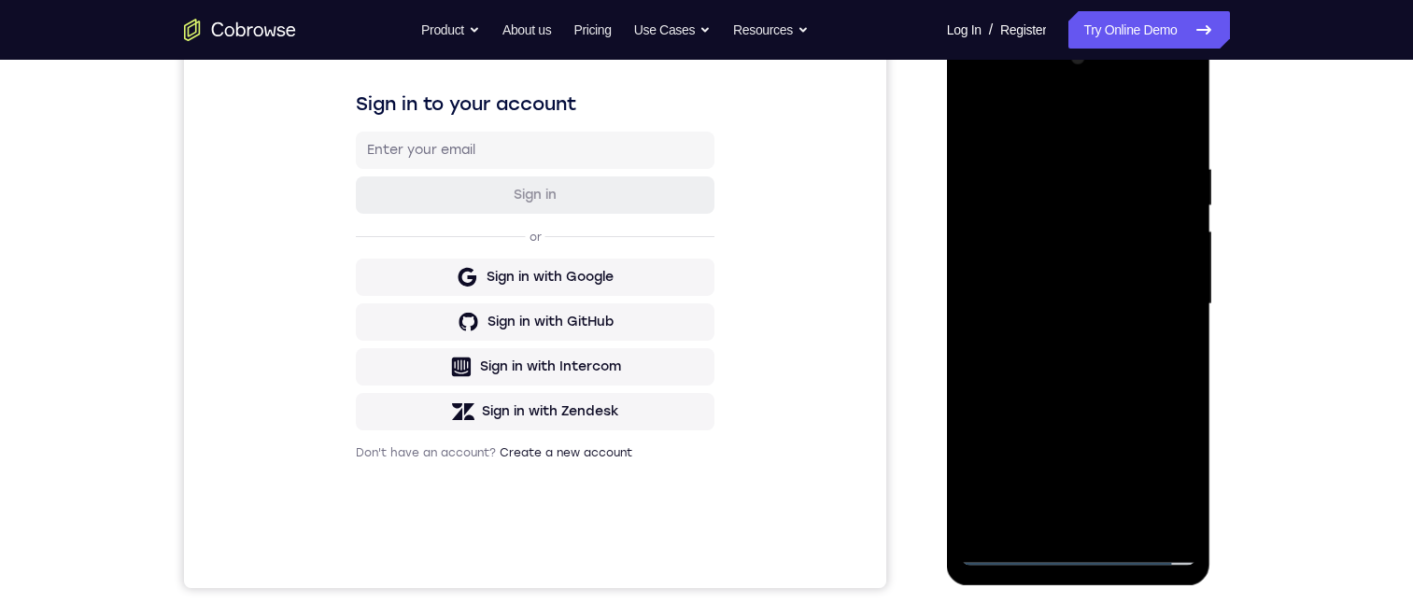
click at [1048, 288] on div at bounding box center [1078, 304] width 235 height 523
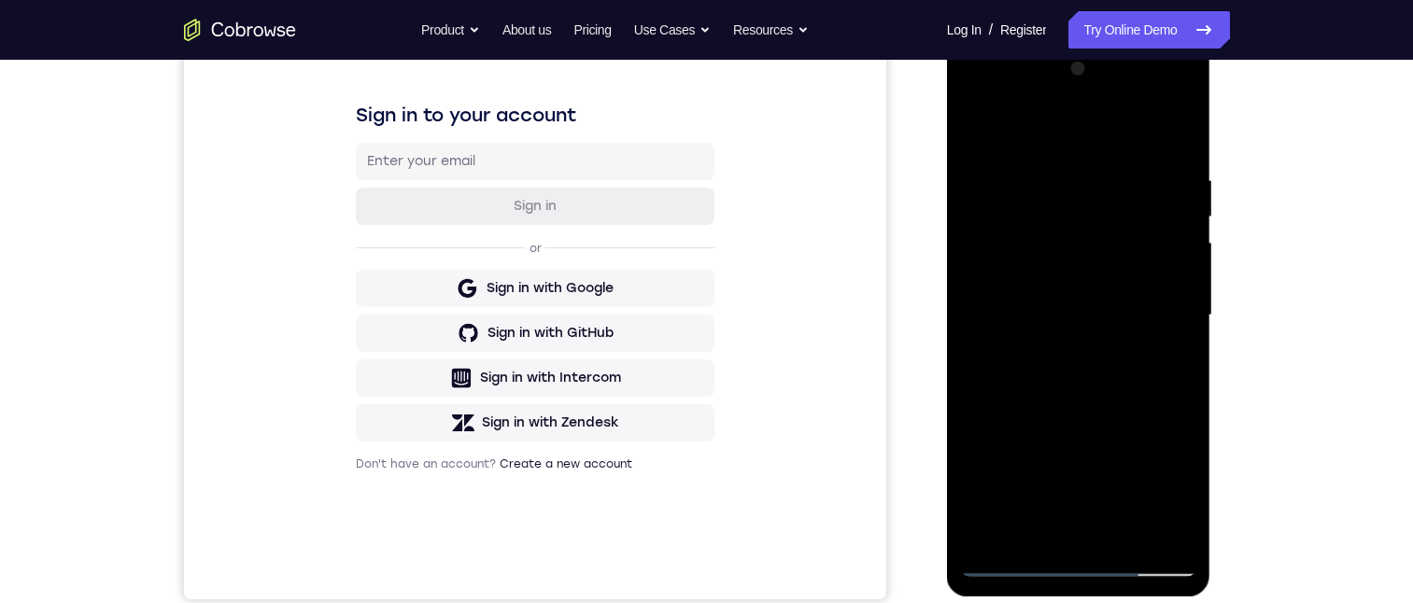
scroll to position [0, 0]
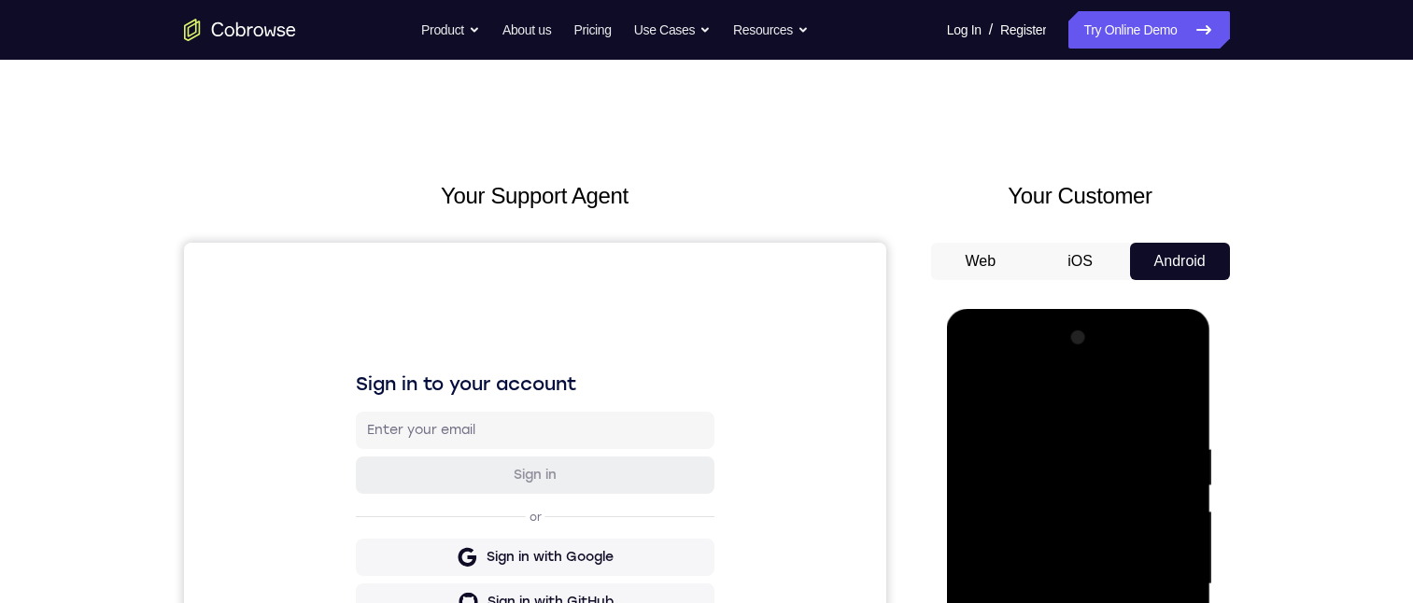
click at [986, 511] on div at bounding box center [1078, 584] width 235 height 523
click at [1029, 551] on div at bounding box center [1078, 584] width 235 height 523
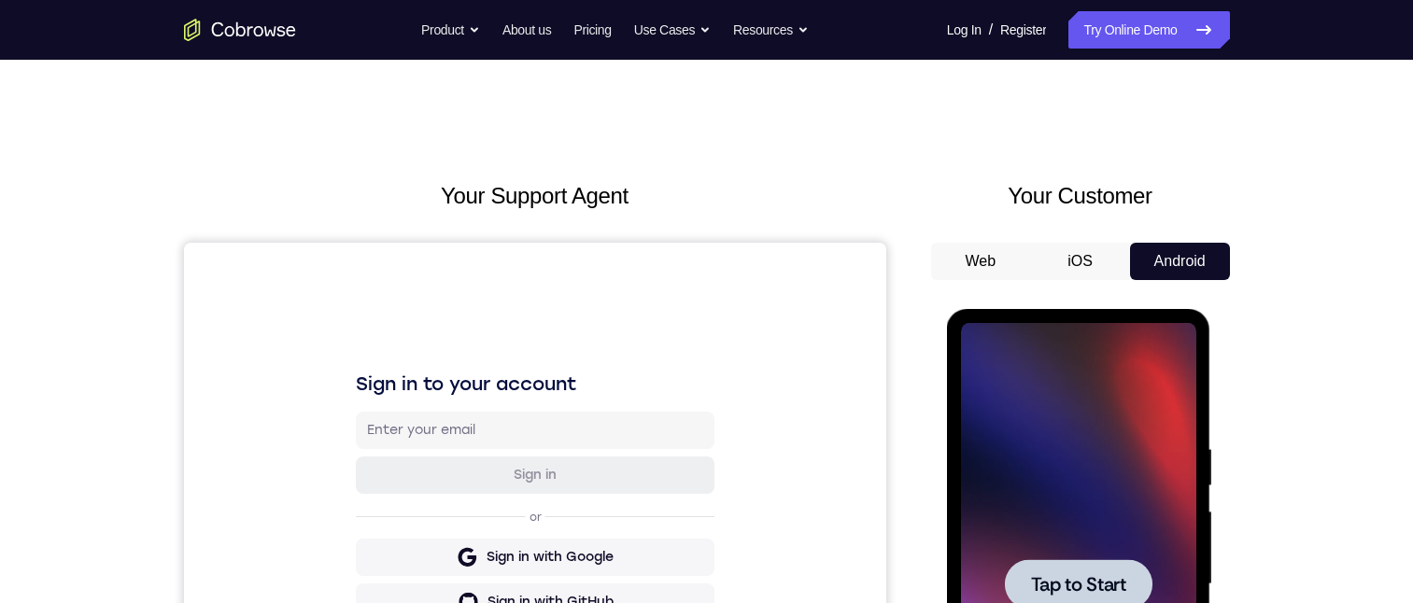
click at [1065, 575] on span "Tap to Start" at bounding box center [1078, 584] width 95 height 19
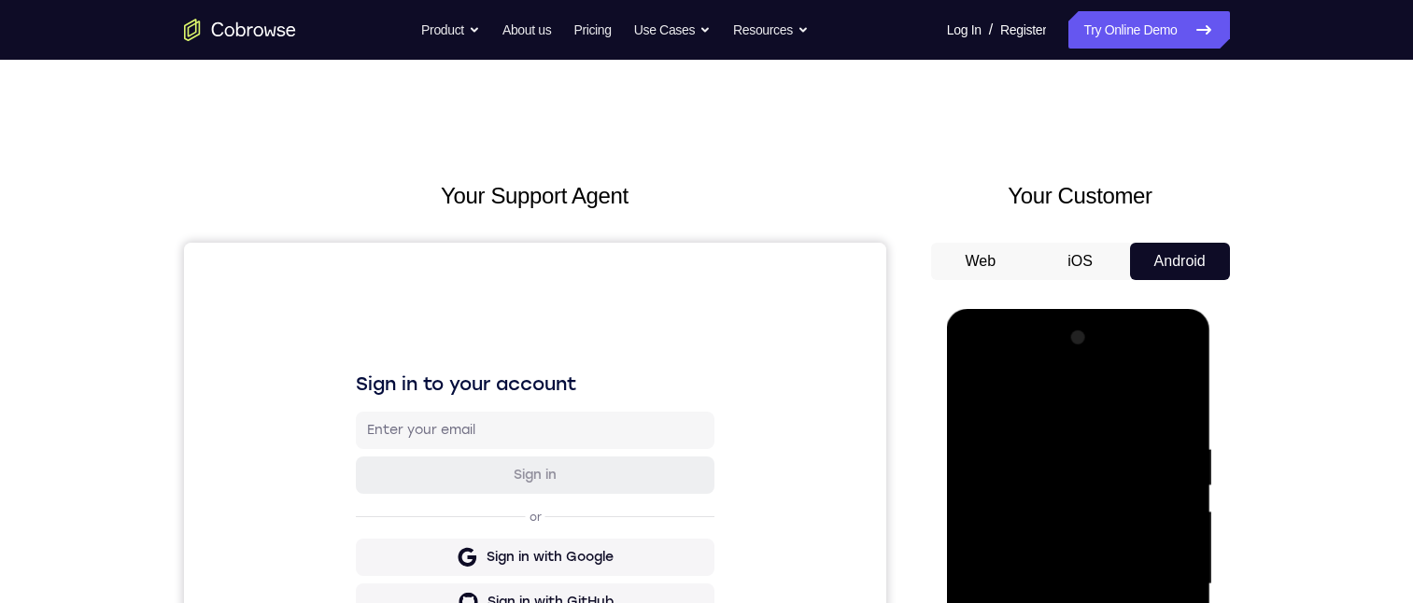
scroll to position [187, 0]
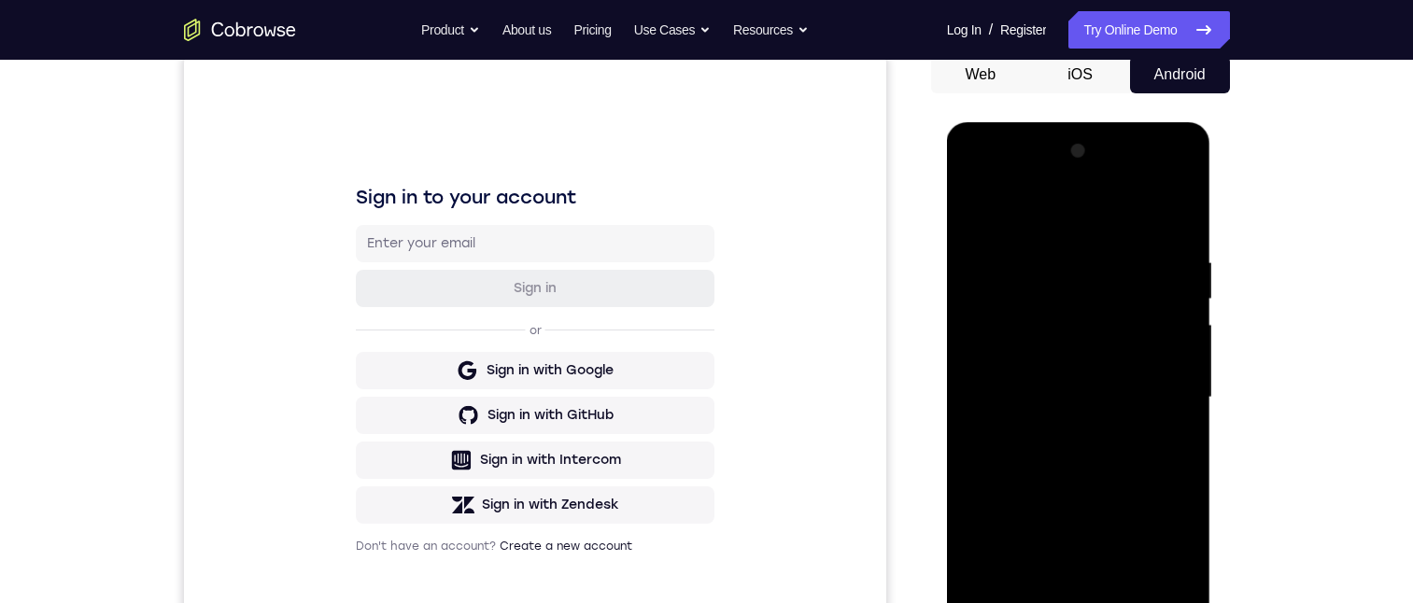
click at [1079, 603] on div at bounding box center [1078, 397] width 235 height 523
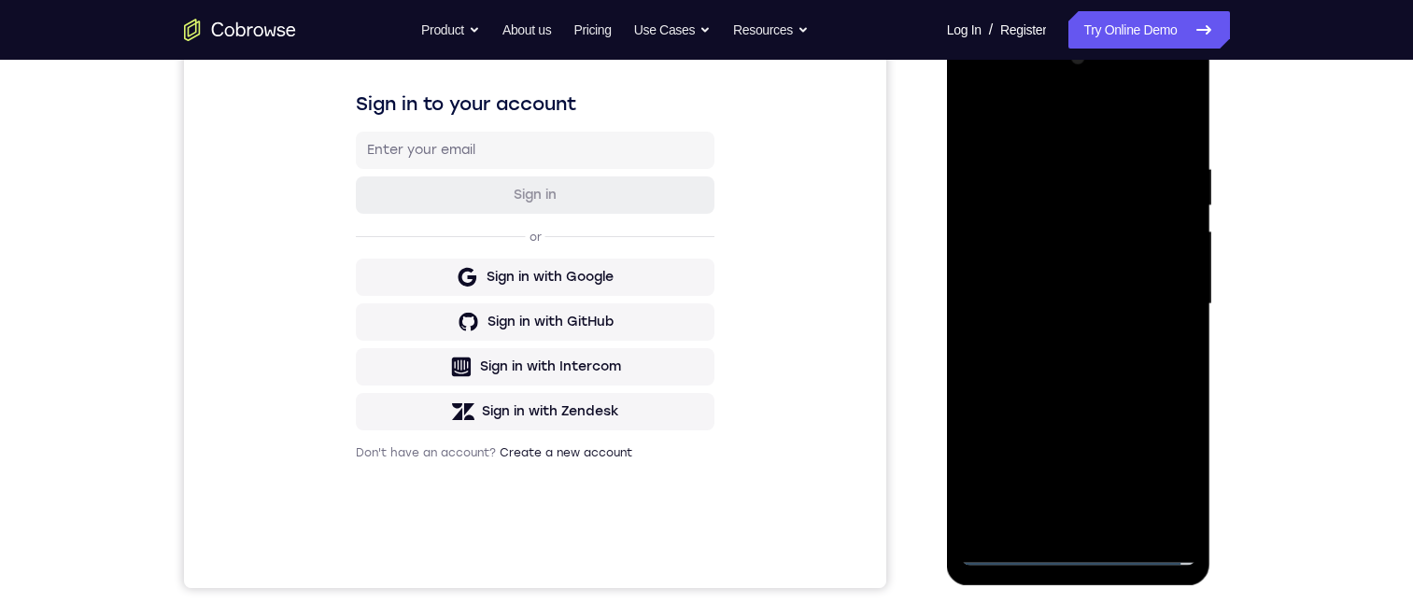
click at [1164, 471] on div at bounding box center [1078, 304] width 235 height 523
click at [1102, 124] on div at bounding box center [1078, 304] width 235 height 523
click at [1160, 302] on div at bounding box center [1078, 304] width 235 height 523
click at [1050, 335] on div at bounding box center [1078, 304] width 235 height 523
click at [1057, 293] on div at bounding box center [1078, 304] width 235 height 523
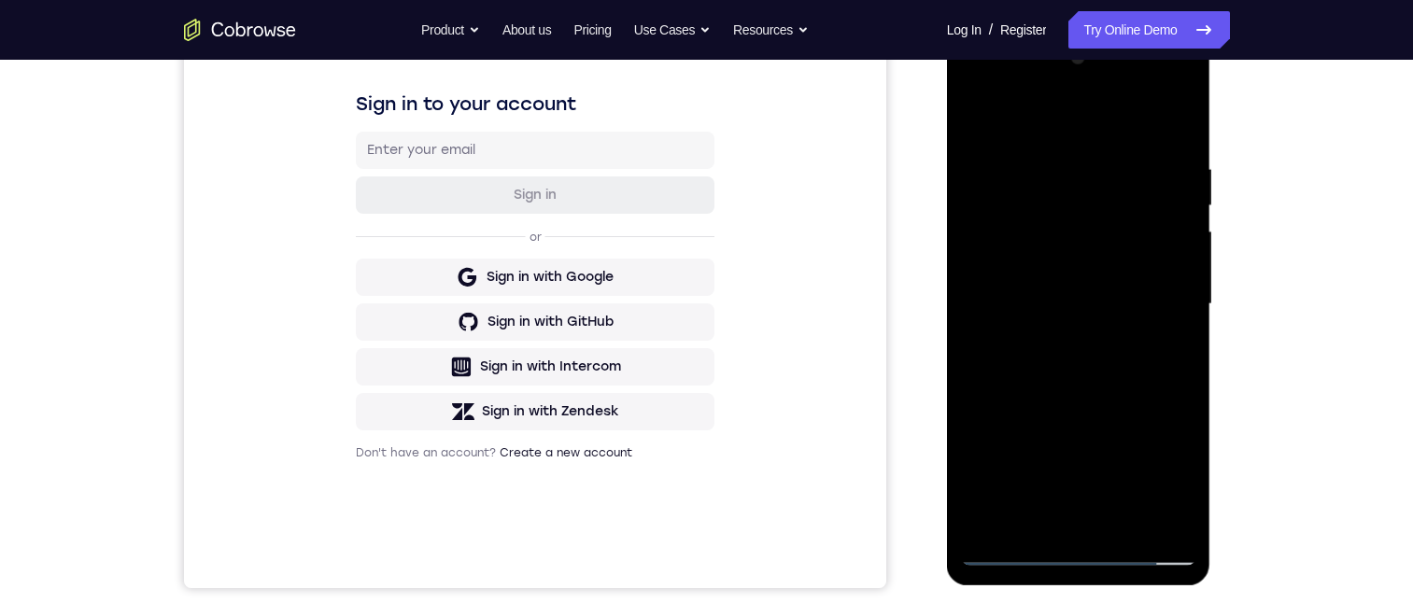
click at [1072, 268] on div at bounding box center [1078, 304] width 235 height 523
click at [1084, 304] on div at bounding box center [1078, 304] width 235 height 523
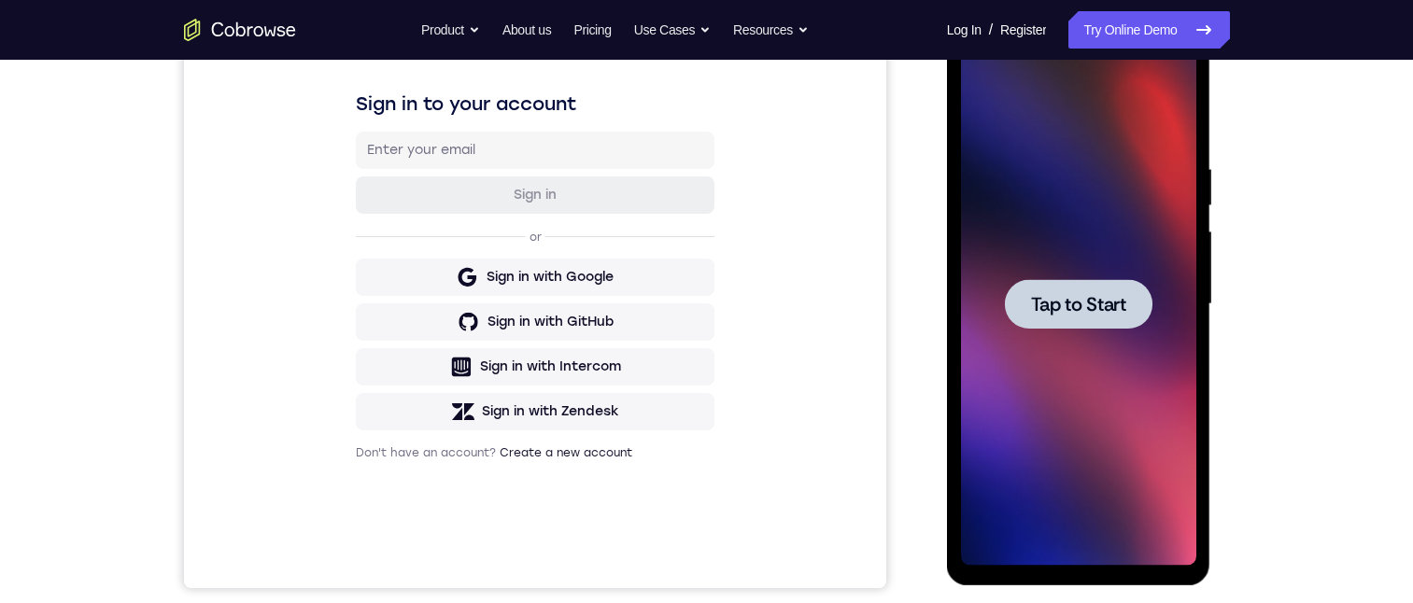
click at [1082, 295] on span "Tap to Start" at bounding box center [1078, 304] width 95 height 19
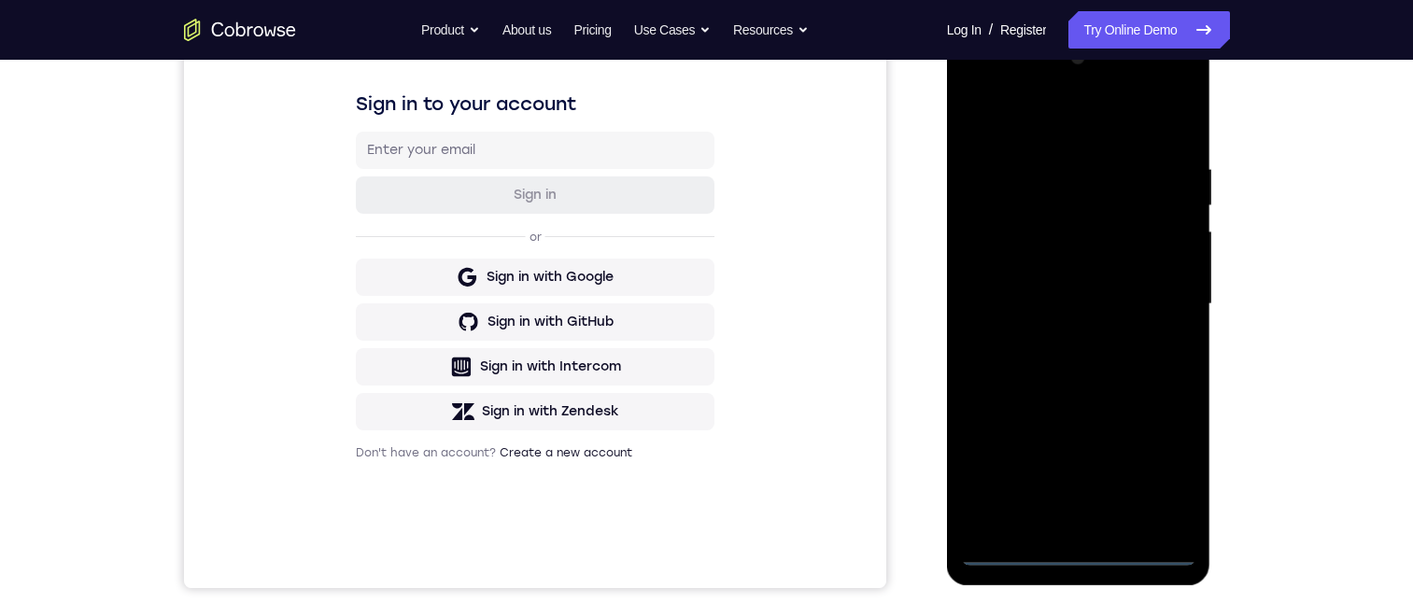
scroll to position [187, 0]
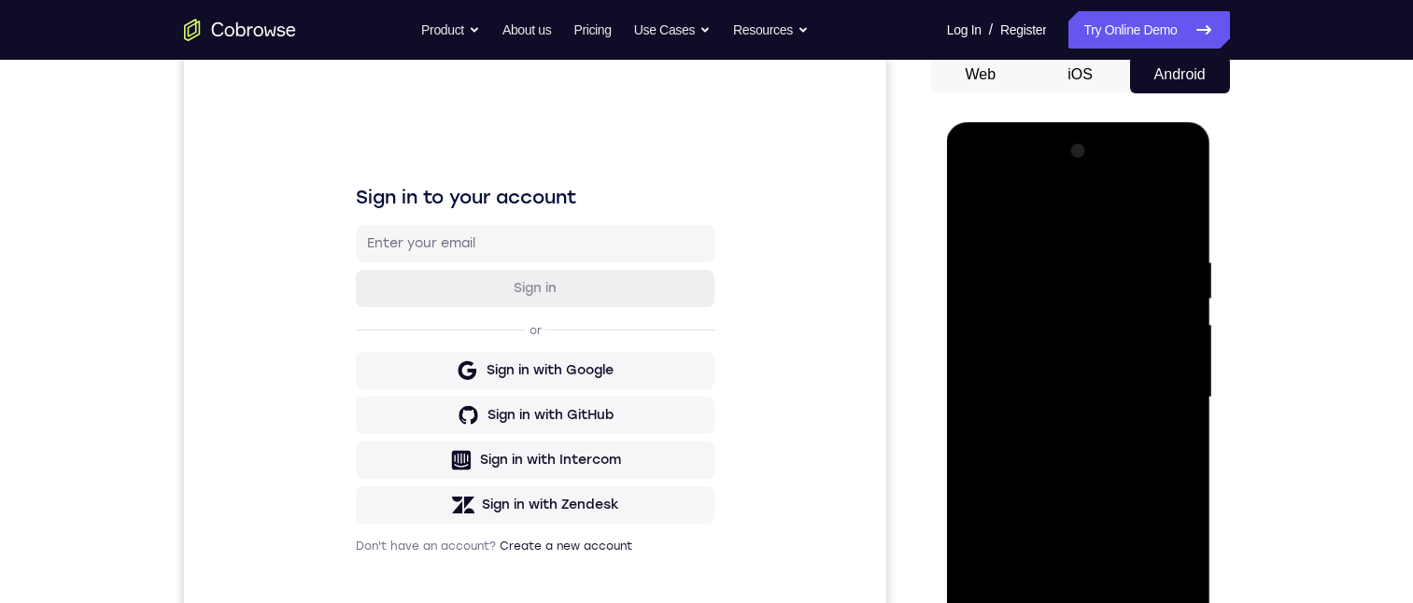
click at [1078, 603] on div at bounding box center [1078, 397] width 235 height 523
click at [1082, 603] on div at bounding box center [1078, 397] width 235 height 523
click at [1078, 603] on div at bounding box center [1078, 397] width 235 height 523
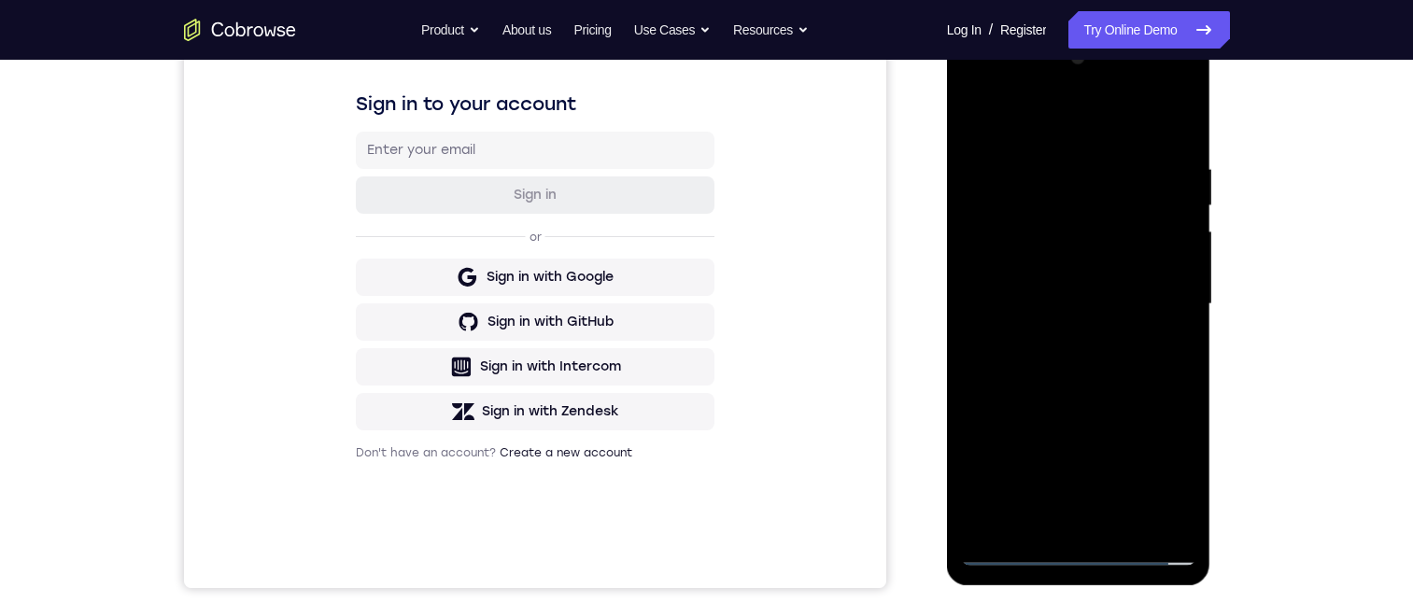
click at [1077, 547] on div at bounding box center [1078, 304] width 235 height 523
click at [1159, 463] on div at bounding box center [1078, 304] width 235 height 523
click at [1024, 120] on div at bounding box center [1078, 304] width 235 height 523
click at [1163, 308] on div at bounding box center [1078, 304] width 235 height 523
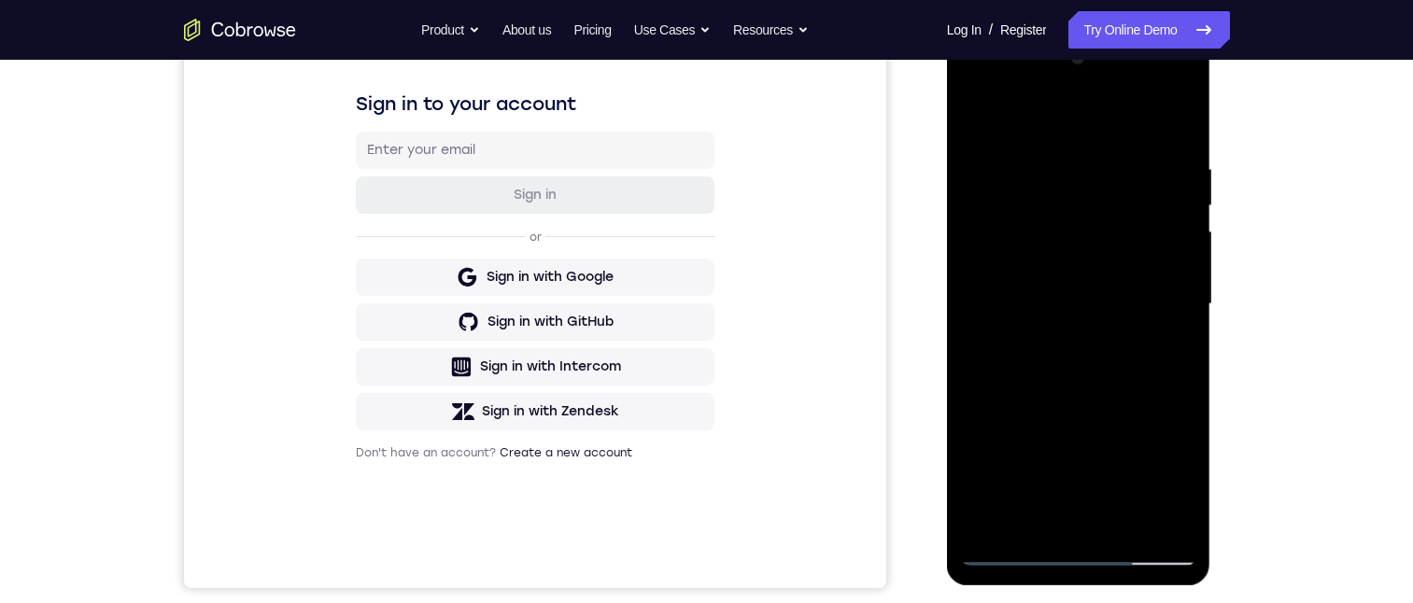
click at [1057, 339] on div at bounding box center [1078, 304] width 235 height 523
click at [1077, 294] on div at bounding box center [1078, 304] width 235 height 523
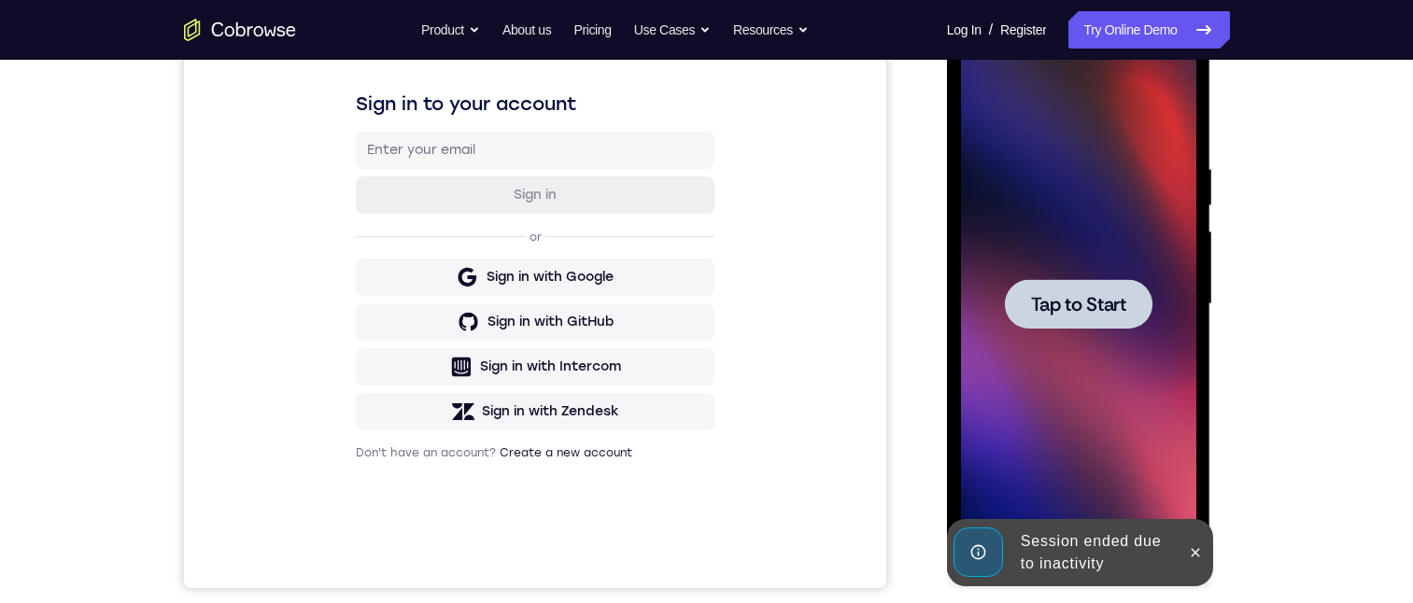
click at [1090, 319] on div at bounding box center [1079, 304] width 148 height 50
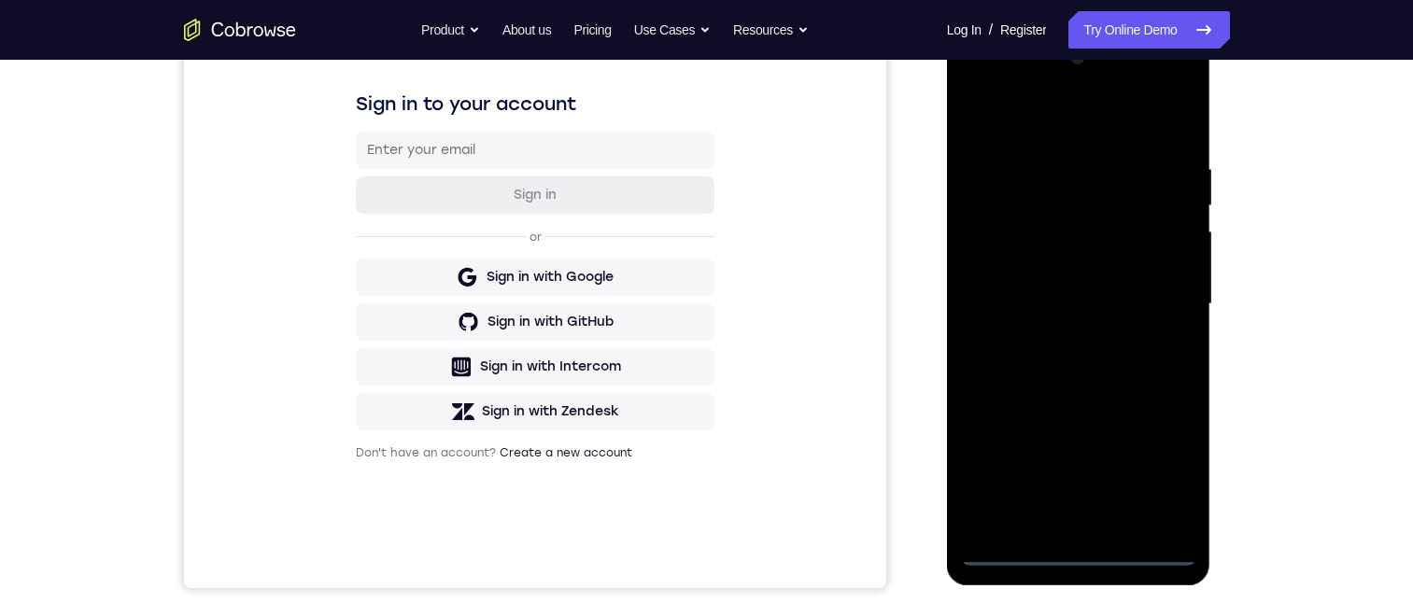
click at [1078, 553] on div at bounding box center [1078, 304] width 235 height 523
click at [1165, 470] on div at bounding box center [1078, 304] width 235 height 523
click at [1035, 114] on div at bounding box center [1078, 304] width 235 height 523
click at [1155, 302] on div at bounding box center [1078, 304] width 235 height 523
click at [1058, 526] on div at bounding box center [1078, 304] width 235 height 523
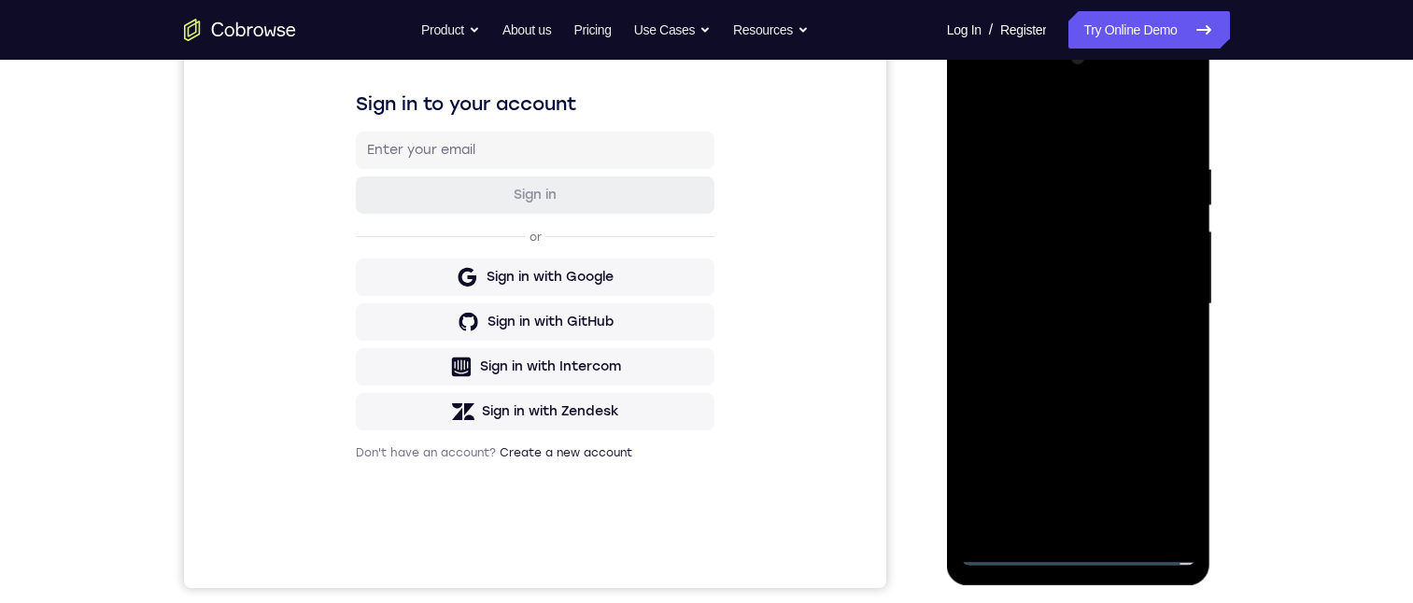
click at [1033, 272] on div at bounding box center [1078, 304] width 235 height 523
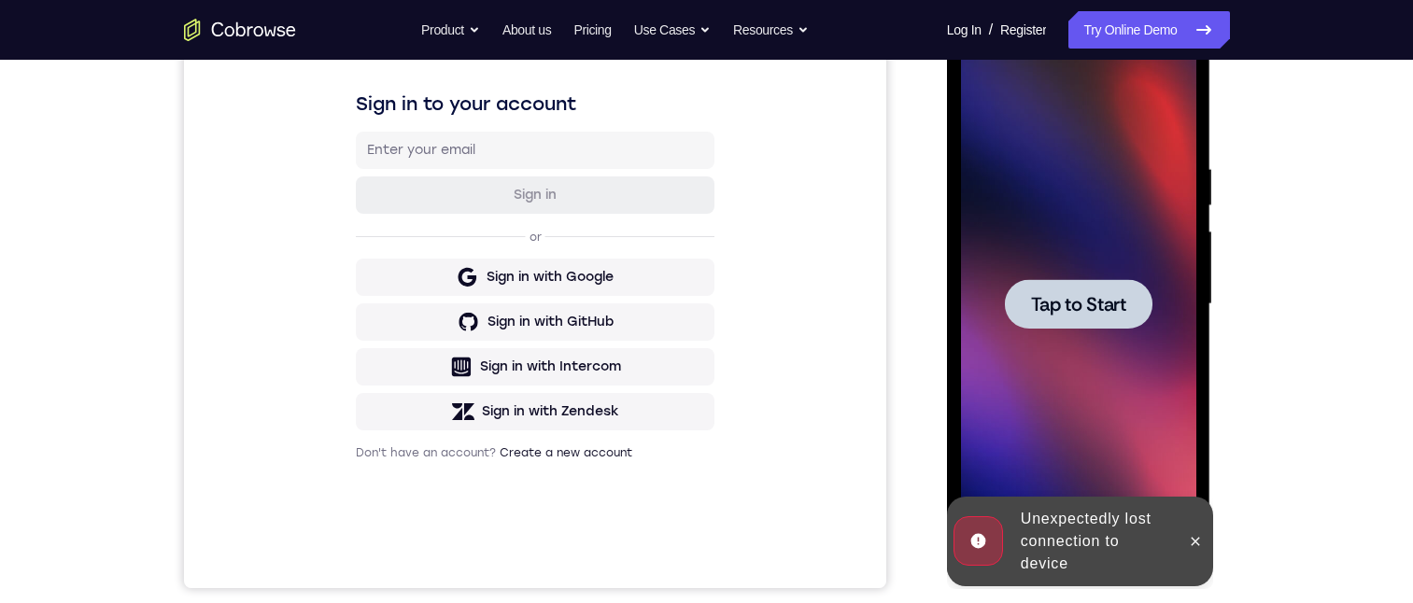
click at [1057, 283] on div at bounding box center [1079, 304] width 148 height 50
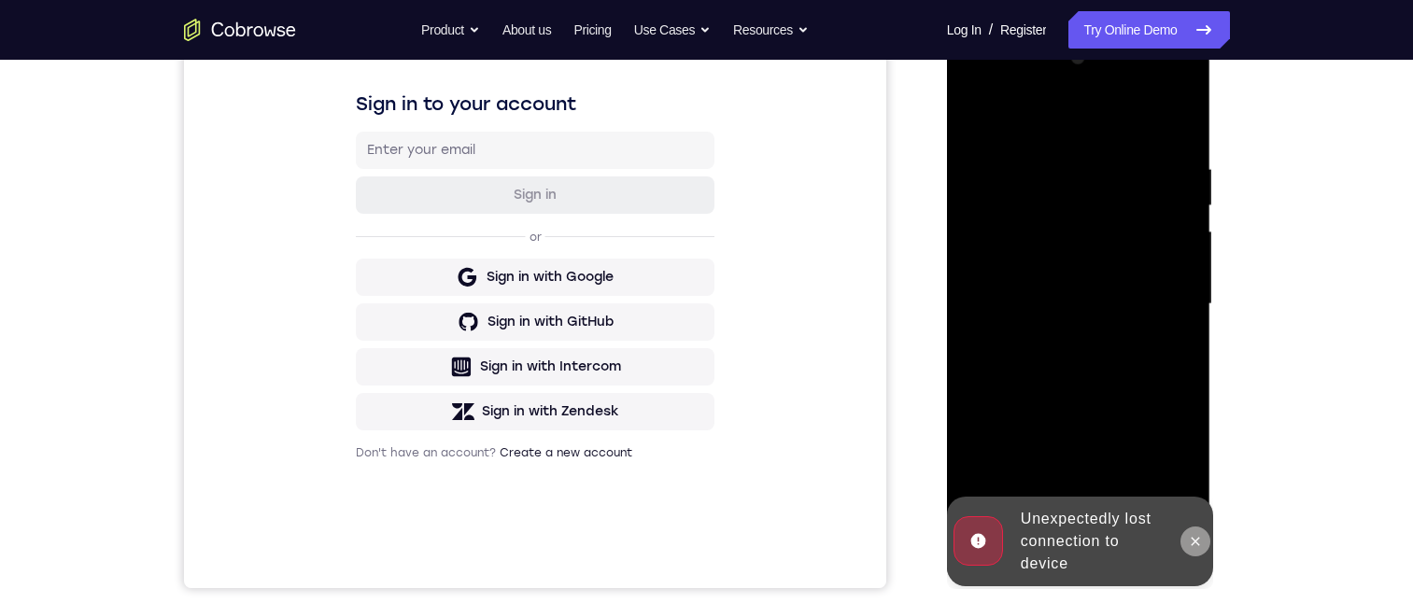
drag, startPoint x: 1199, startPoint y: 542, endPoint x: 2161, endPoint y: 592, distance: 963.5
click at [1199, 542] on icon at bounding box center [1195, 541] width 15 height 15
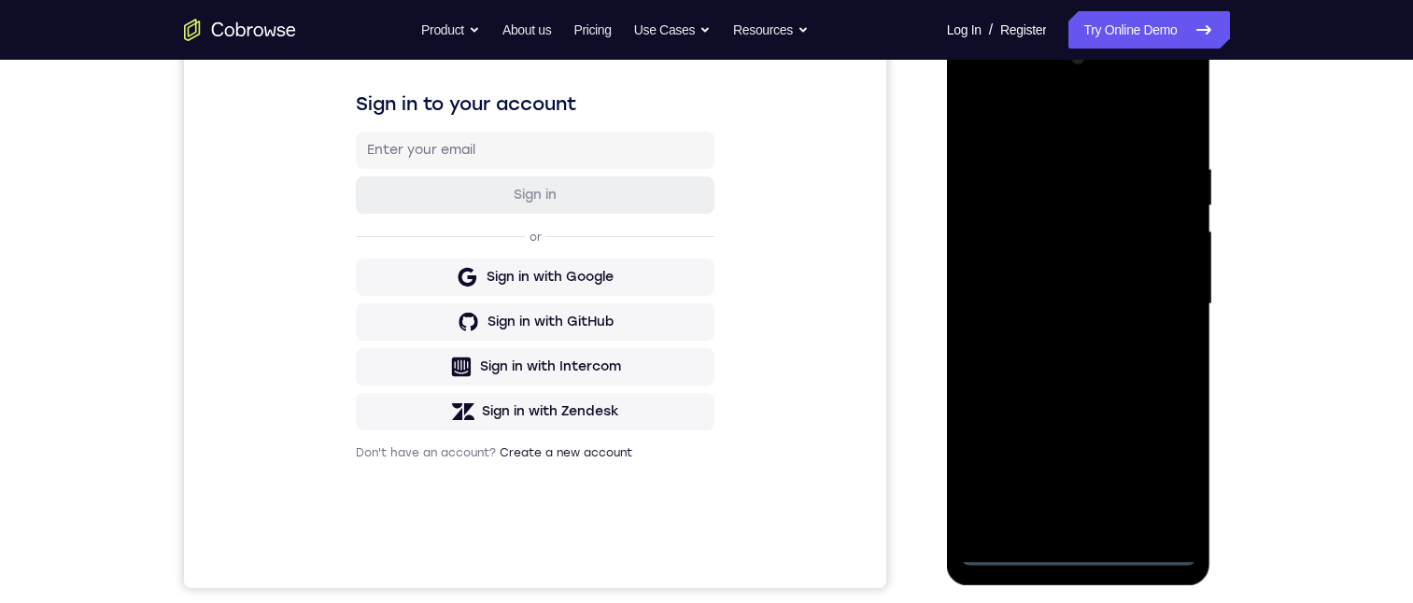
click at [1083, 552] on div at bounding box center [1078, 304] width 235 height 523
click at [1162, 475] on div at bounding box center [1078, 304] width 235 height 523
click at [1050, 122] on div at bounding box center [1078, 304] width 235 height 523
click at [1159, 309] on div at bounding box center [1078, 304] width 235 height 523
click at [1056, 525] on div at bounding box center [1078, 304] width 235 height 523
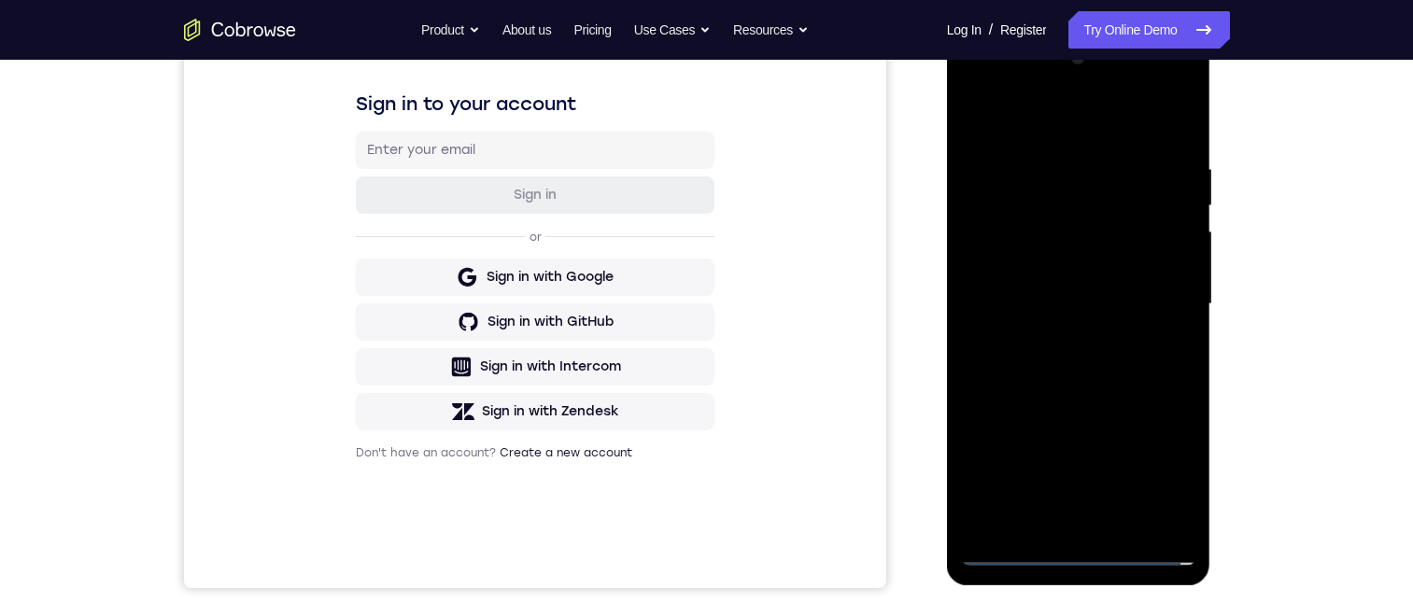
click at [1040, 279] on div at bounding box center [1078, 304] width 235 height 523
click at [1039, 285] on div at bounding box center [1078, 304] width 235 height 523
click at [998, 223] on div at bounding box center [1078, 304] width 235 height 523
click at [1047, 266] on div at bounding box center [1078, 304] width 235 height 523
click at [1177, 264] on div at bounding box center [1078, 304] width 235 height 523
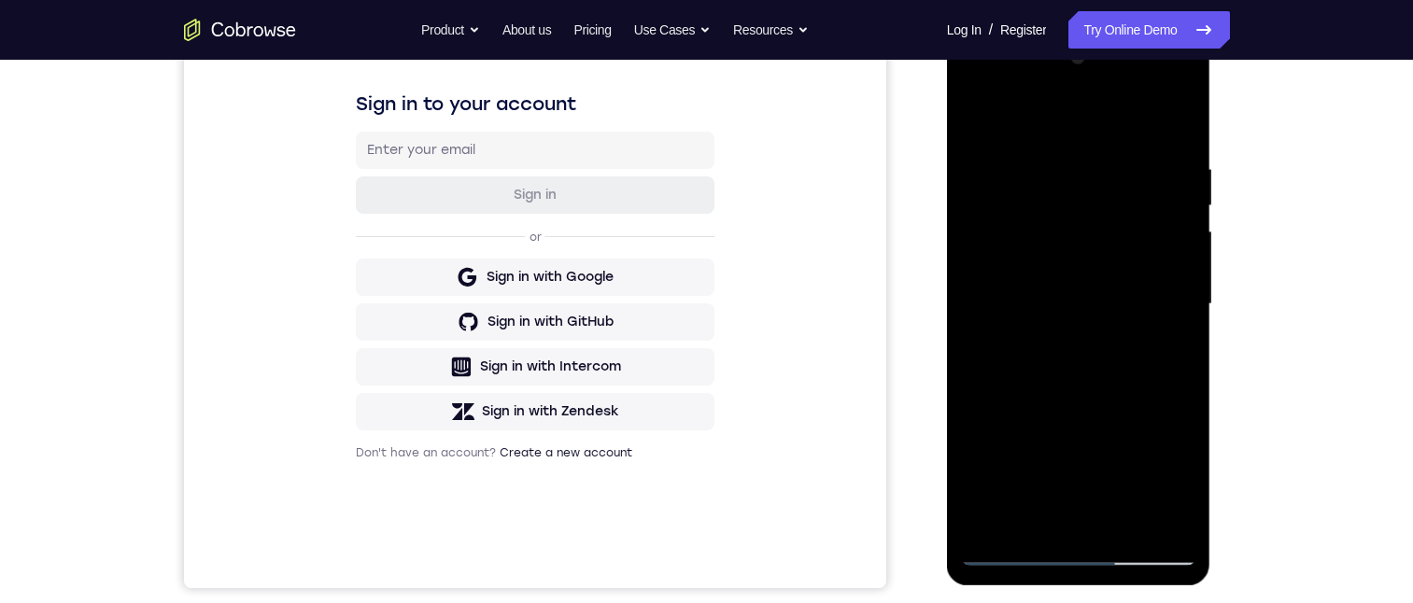
click at [1042, 309] on div at bounding box center [1078, 304] width 235 height 523
click at [1057, 417] on div at bounding box center [1078, 304] width 235 height 523
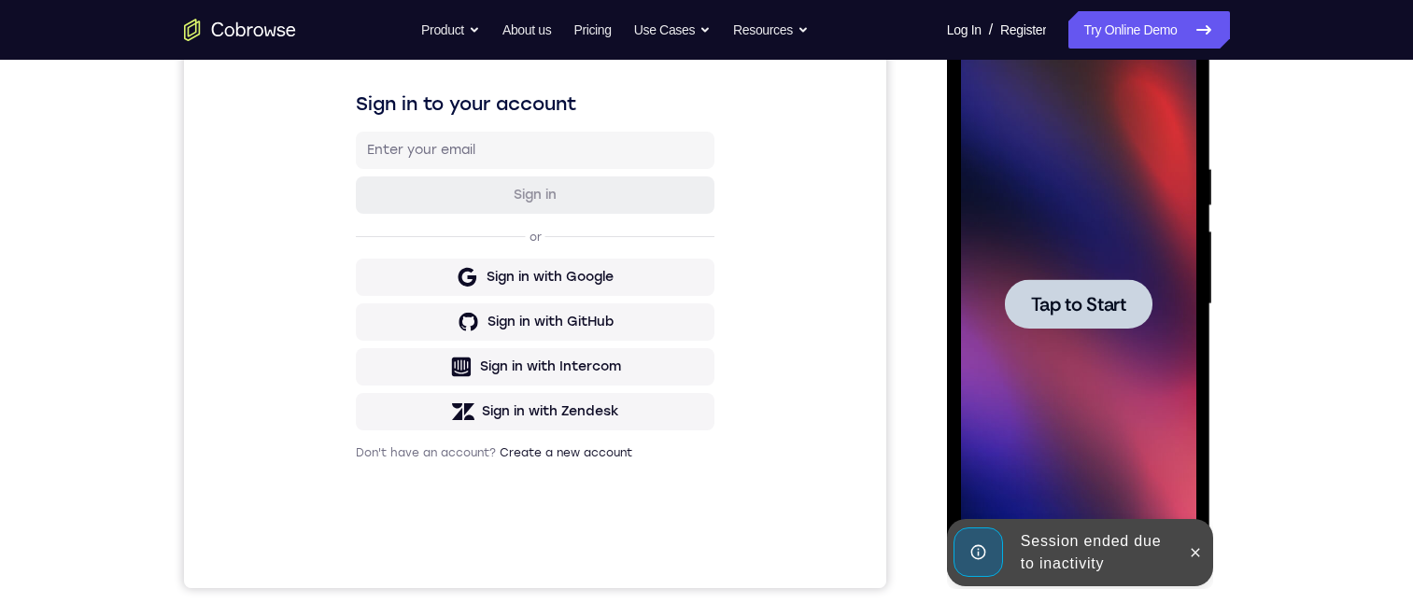
click at [1099, 298] on span "Tap to Start" at bounding box center [1078, 304] width 95 height 19
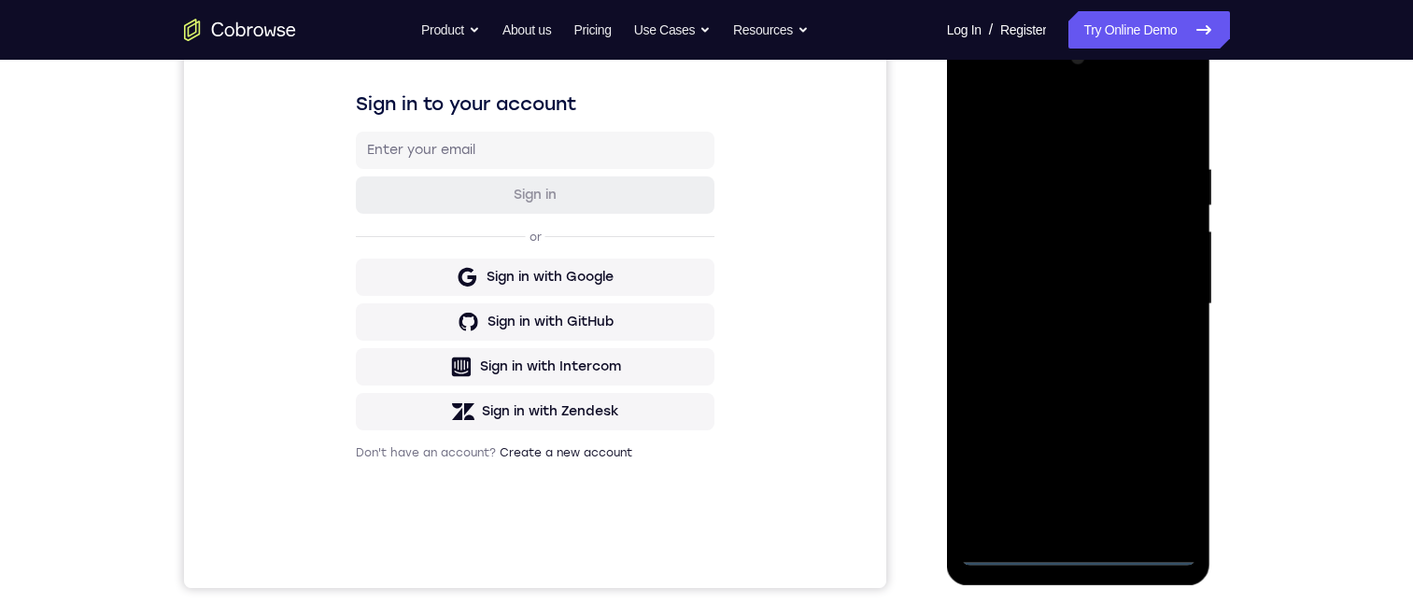
click at [1085, 555] on div at bounding box center [1078, 304] width 235 height 523
click at [1152, 471] on div at bounding box center [1078, 304] width 235 height 523
click at [1035, 123] on div at bounding box center [1078, 304] width 235 height 523
click at [1161, 296] on div at bounding box center [1078, 304] width 235 height 523
click at [1057, 336] on div at bounding box center [1078, 304] width 235 height 523
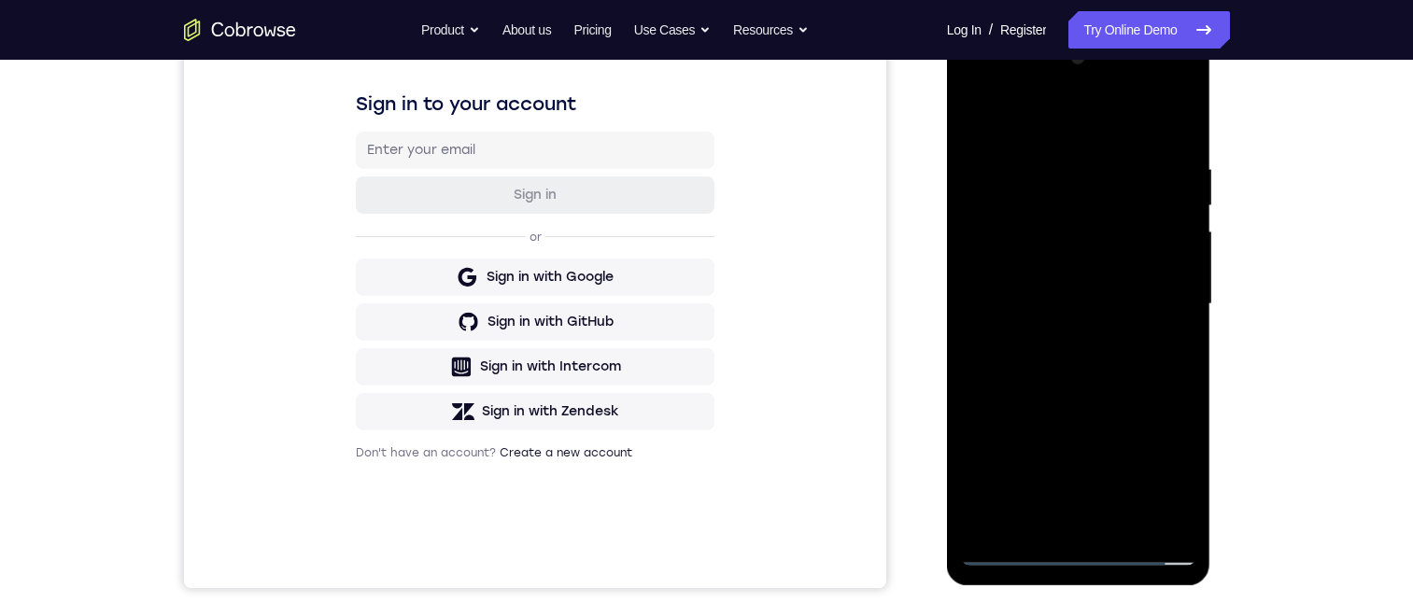
click at [1073, 296] on div at bounding box center [1078, 304] width 235 height 523
click at [1062, 276] on div at bounding box center [1078, 304] width 235 height 523
click at [1080, 301] on div at bounding box center [1078, 304] width 235 height 523
click at [1106, 414] on div at bounding box center [1078, 304] width 235 height 523
click at [1068, 257] on div at bounding box center [1078, 304] width 235 height 523
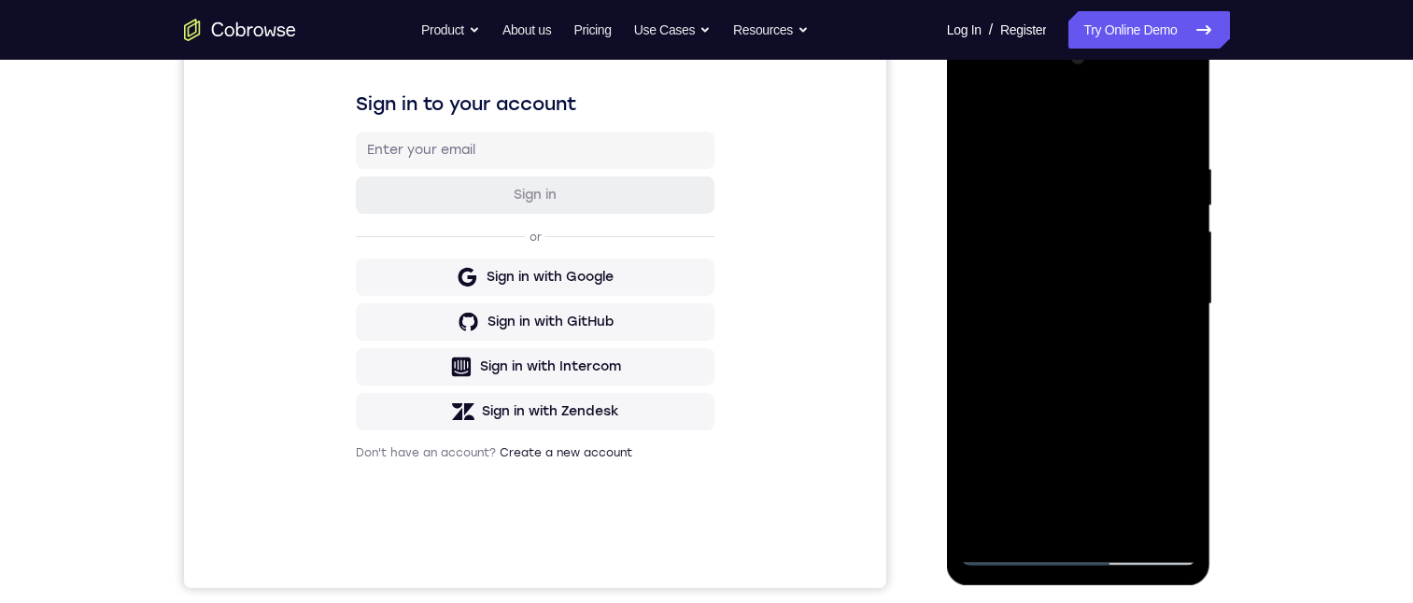
click at [973, 120] on div at bounding box center [1078, 304] width 235 height 523
click at [999, 348] on div at bounding box center [1078, 304] width 235 height 523
